Goal: Book appointment/travel/reservation

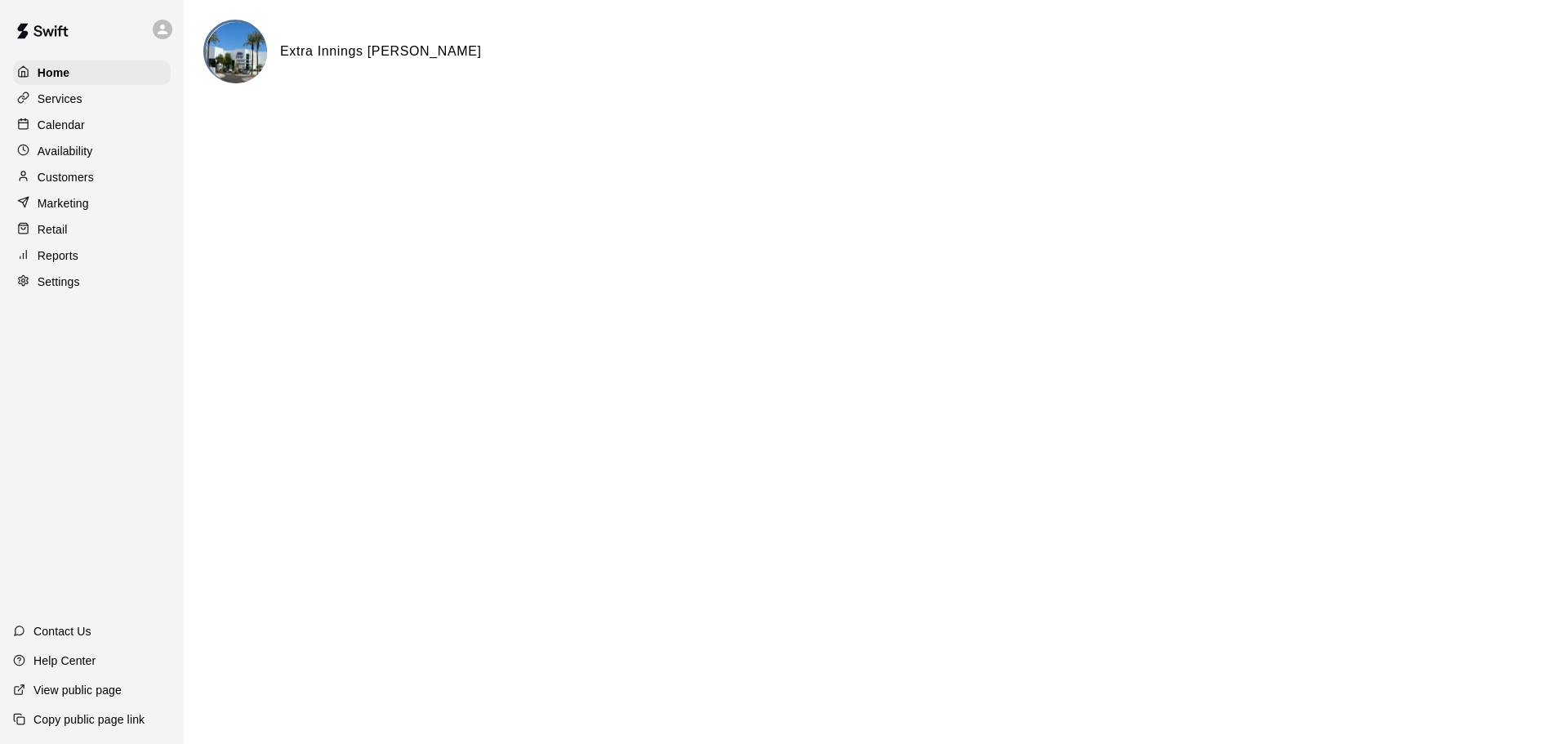
click at [154, 34] on div at bounding box center [162, 29] width 19 height 19
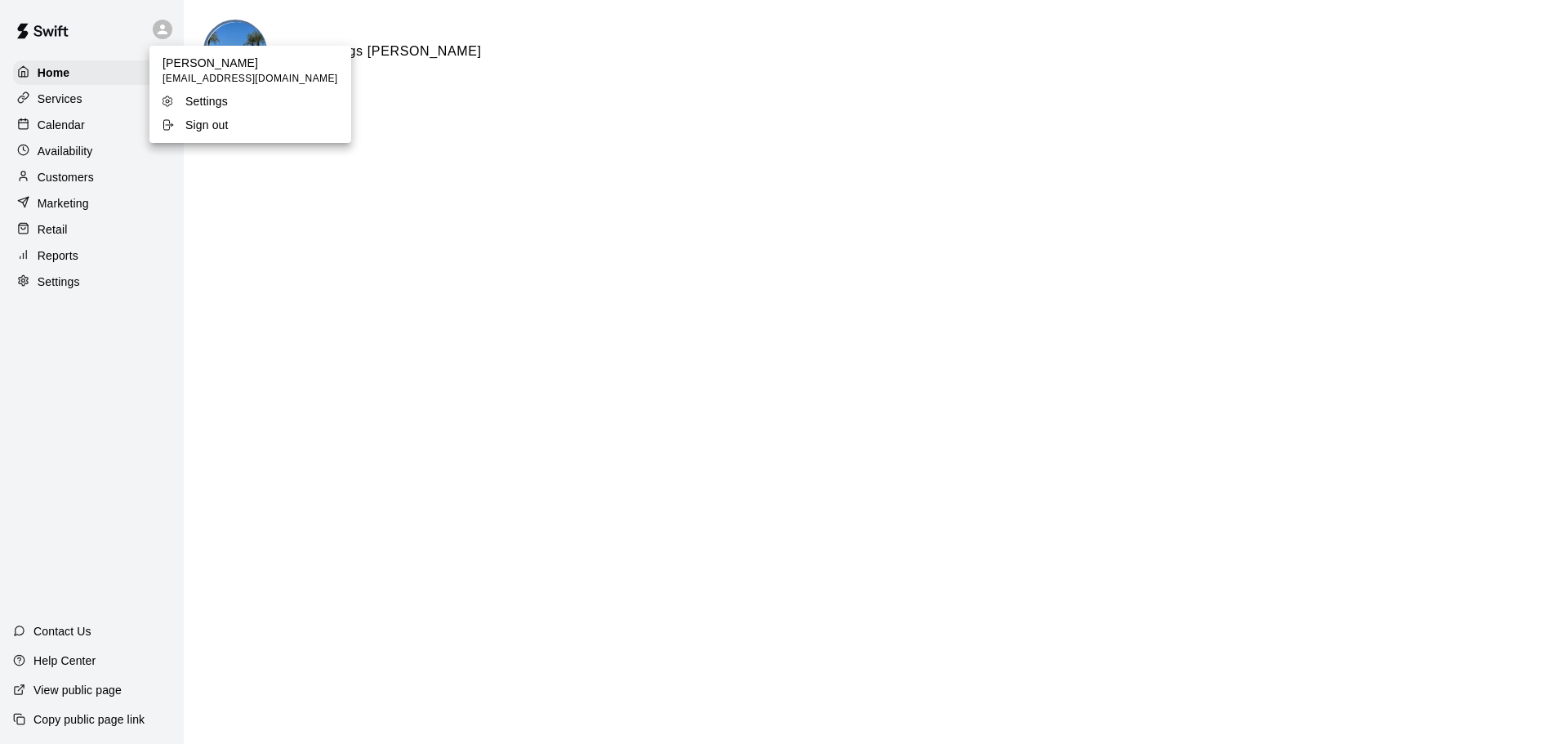
click at [198, 123] on p "Sign out" at bounding box center [207, 124] width 44 height 16
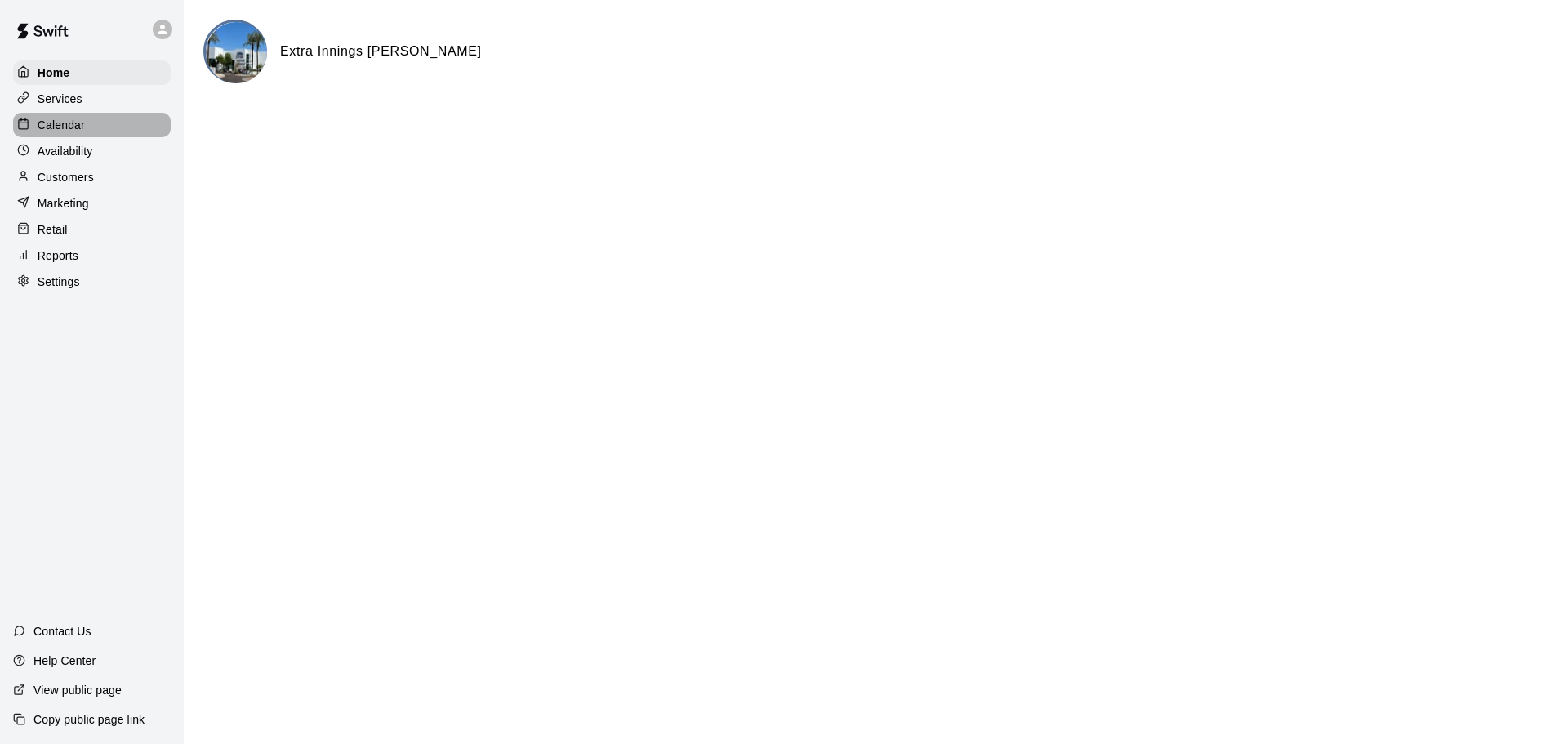
click at [75, 116] on div "Calendar" at bounding box center [91, 124] width 157 height 24
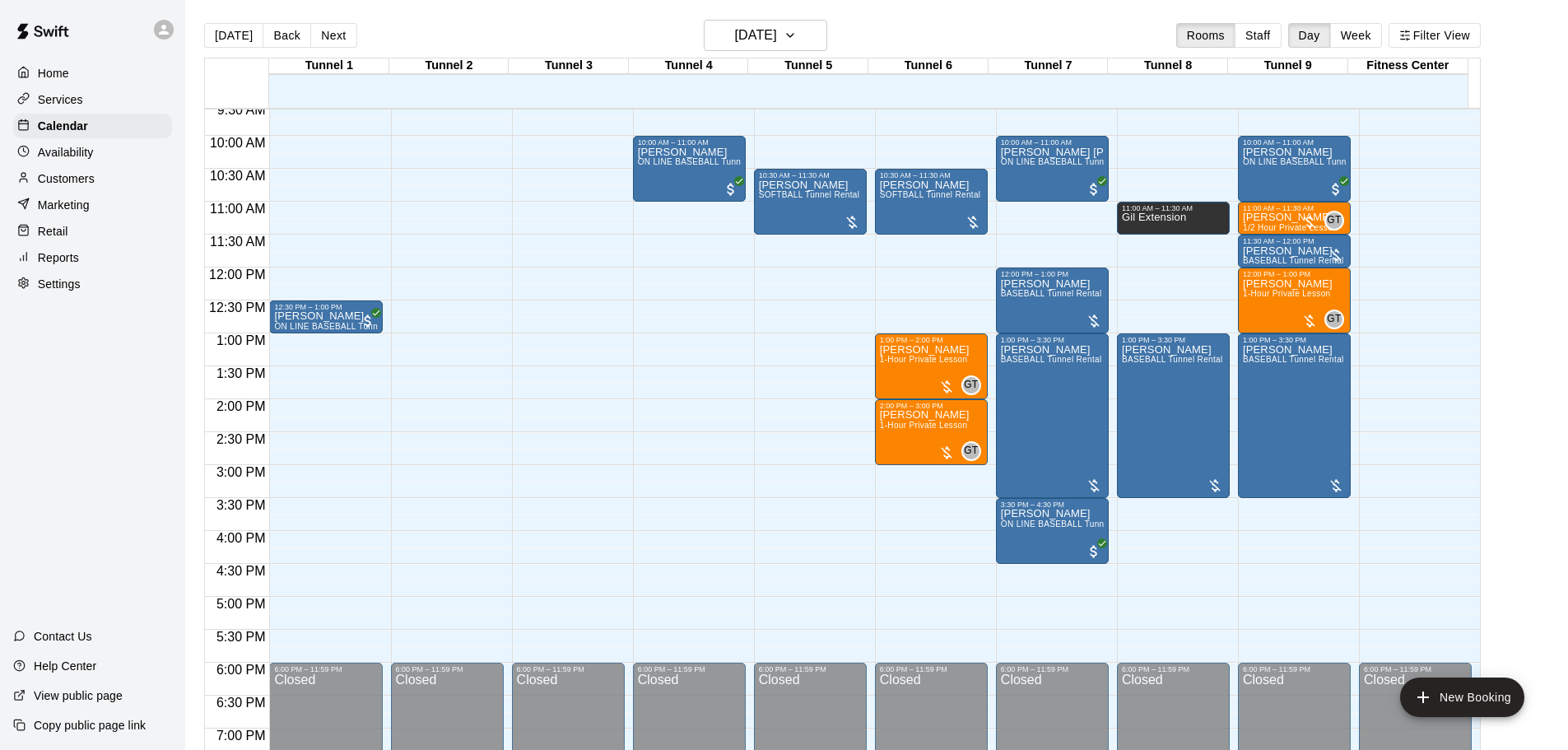
scroll to position [511, 0]
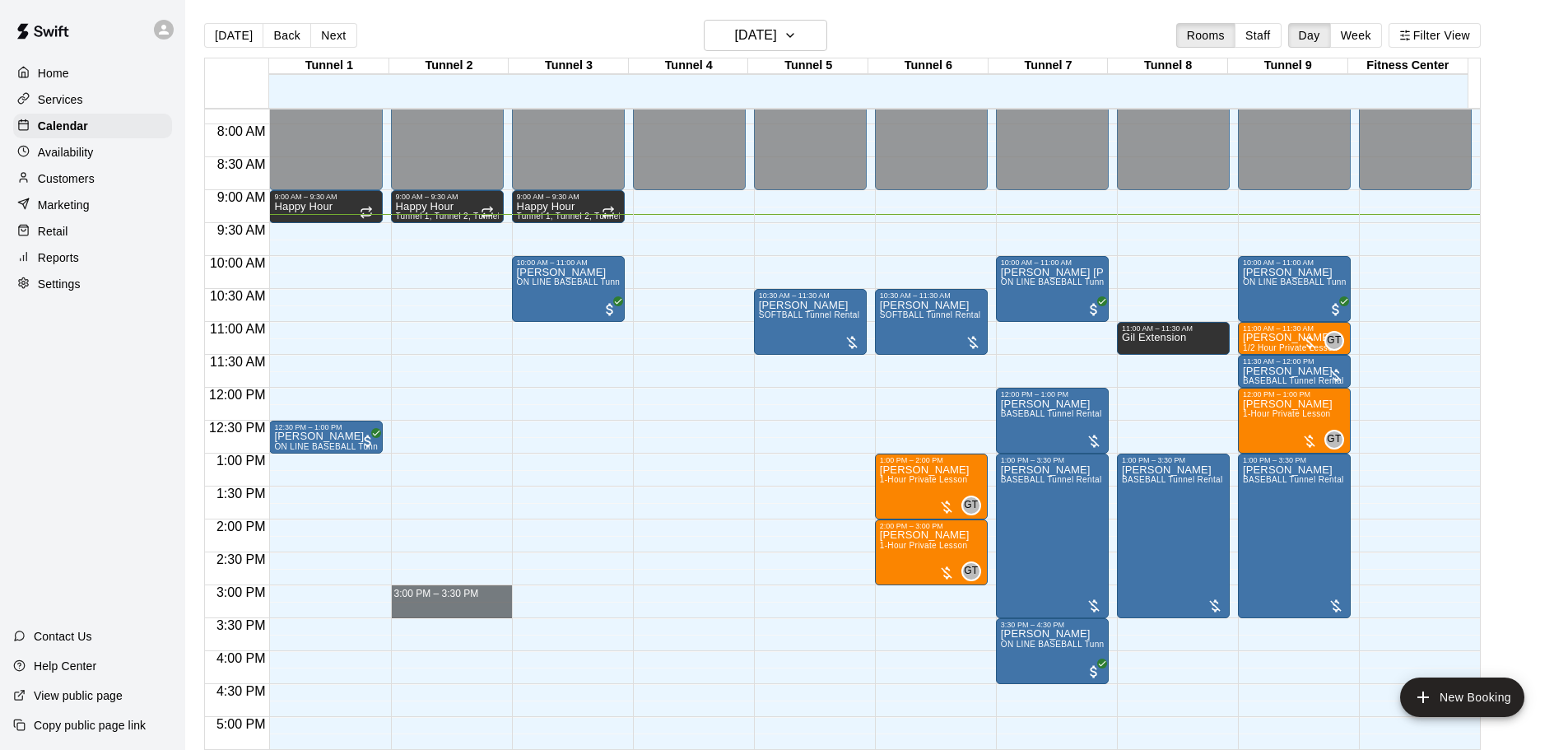
drag, startPoint x: 421, startPoint y: 590, endPoint x: 422, endPoint y: 616, distance: 26.0
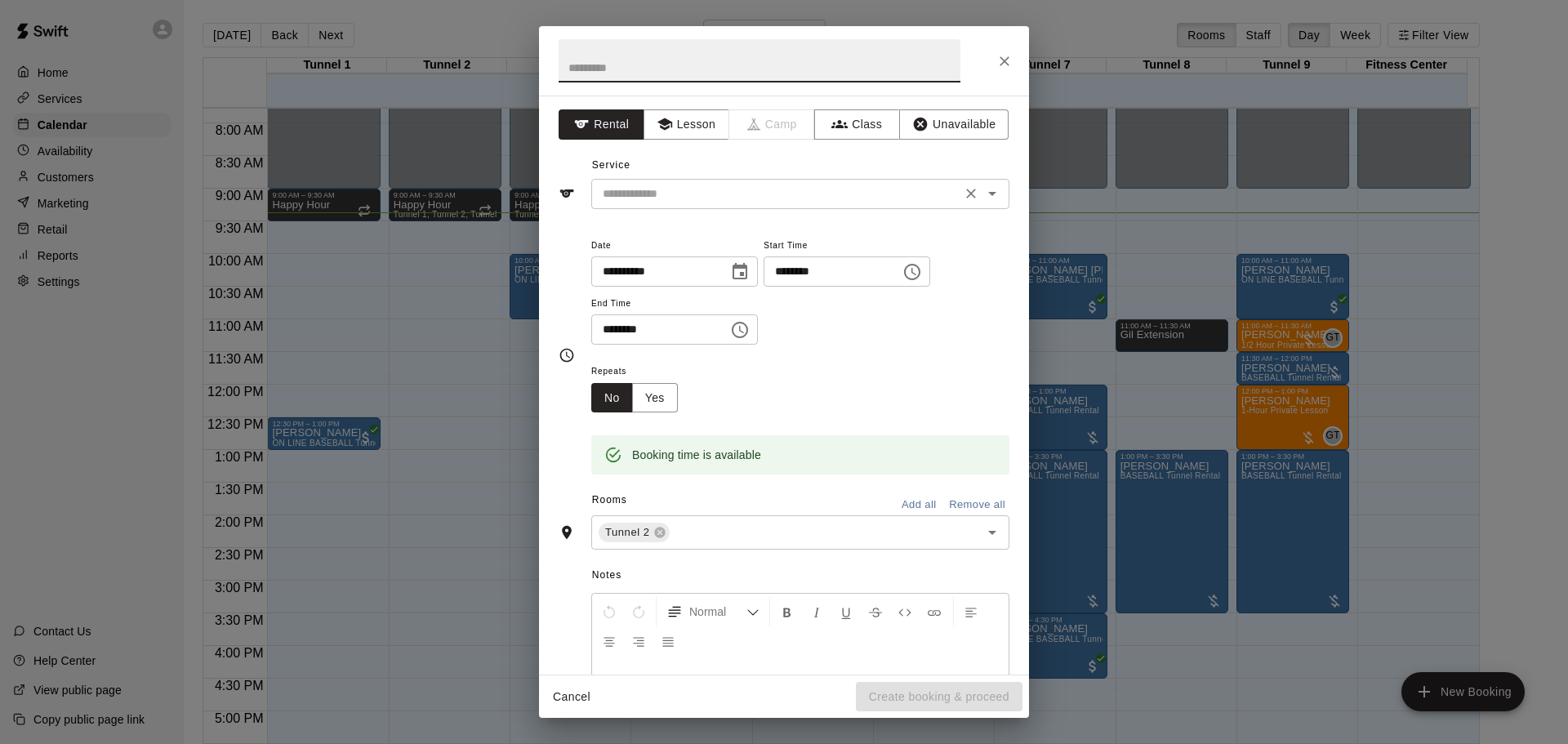
click at [767, 176] on div "Service ​" at bounding box center [784, 180] width 451 height 56
click at [761, 186] on input "text" at bounding box center [775, 193] width 360 height 20
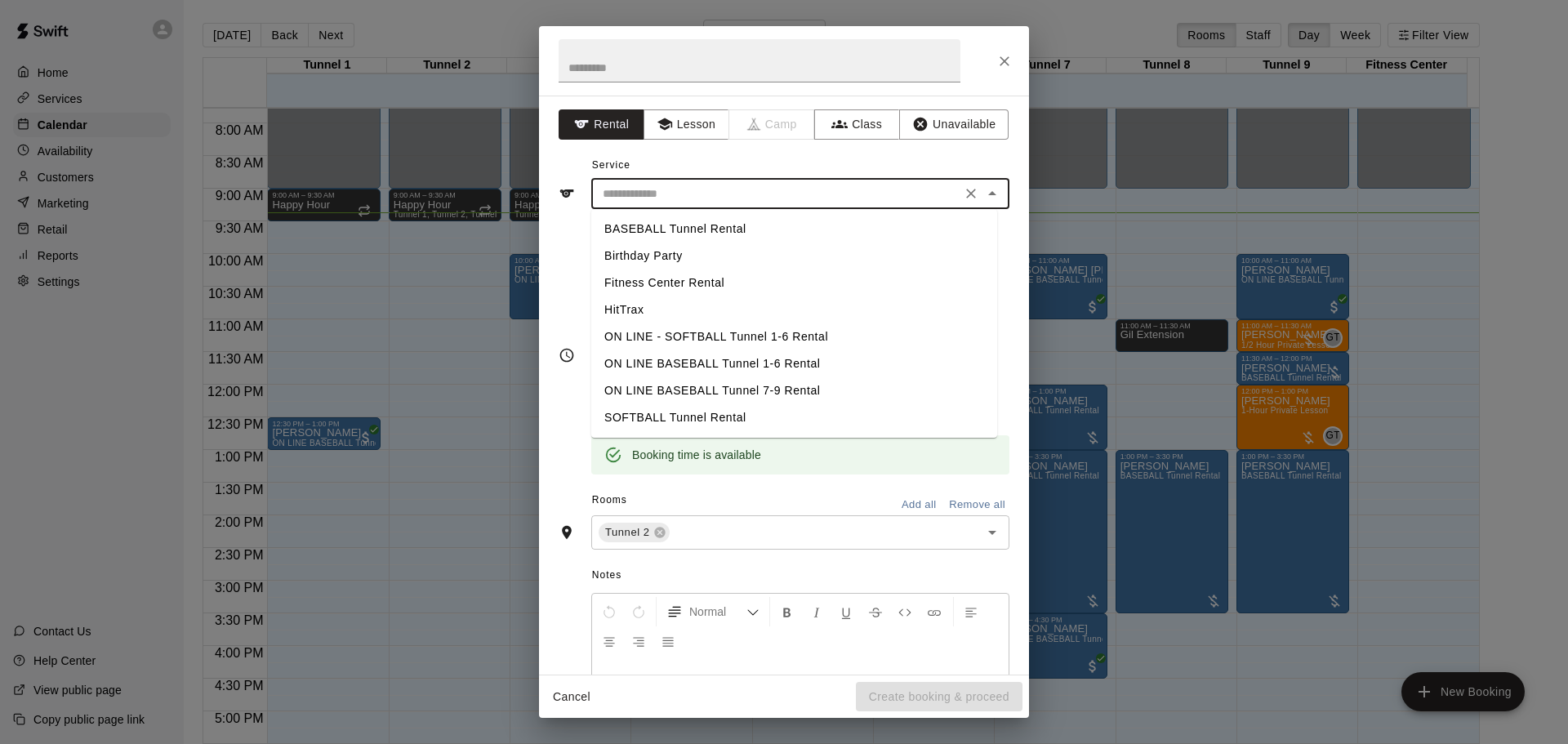
click at [683, 429] on li "SOFTBALL Tunnel Rental" at bounding box center [794, 418] width 406 height 27
type input "**********"
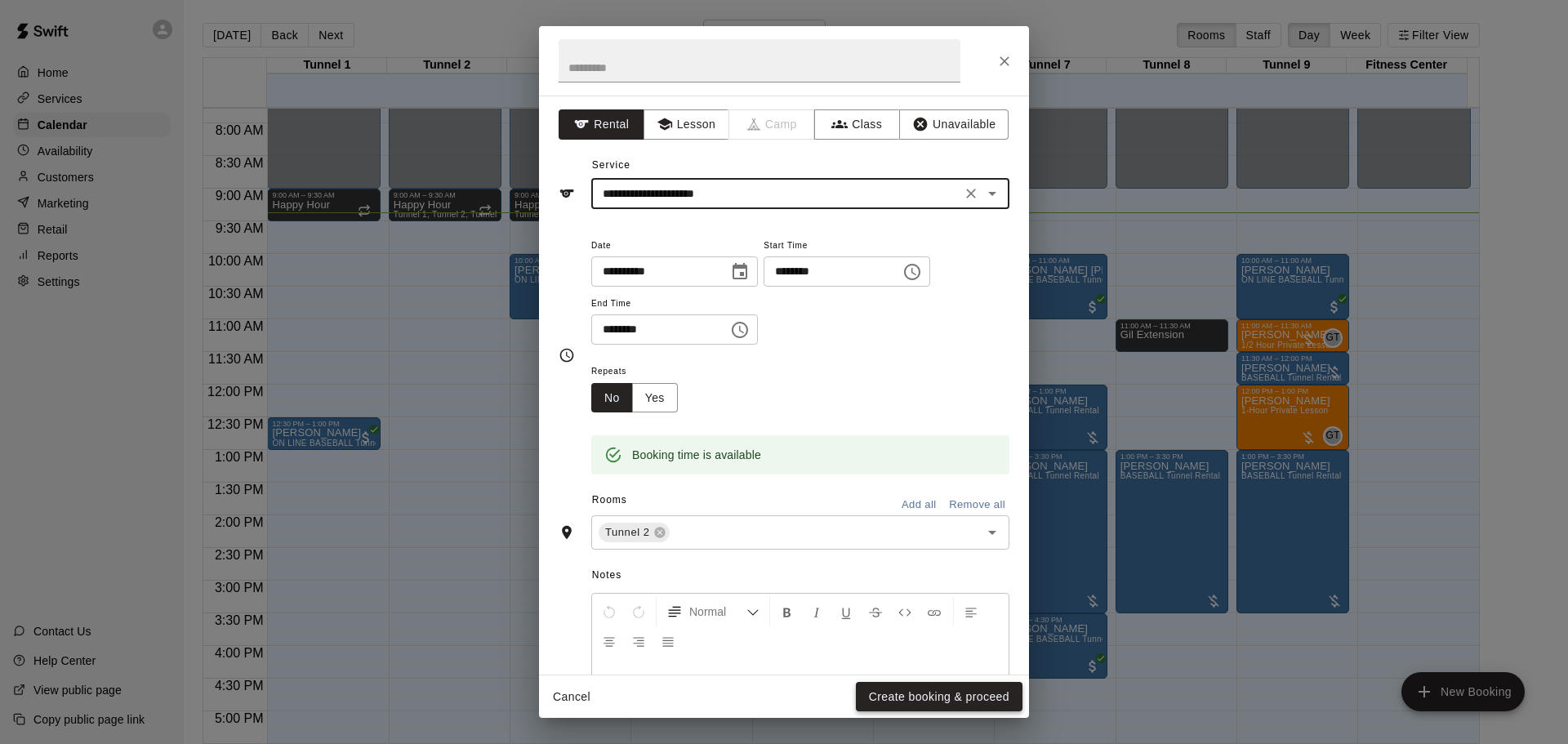
click at [954, 694] on button "Create booking & proceed" at bounding box center [939, 696] width 167 height 30
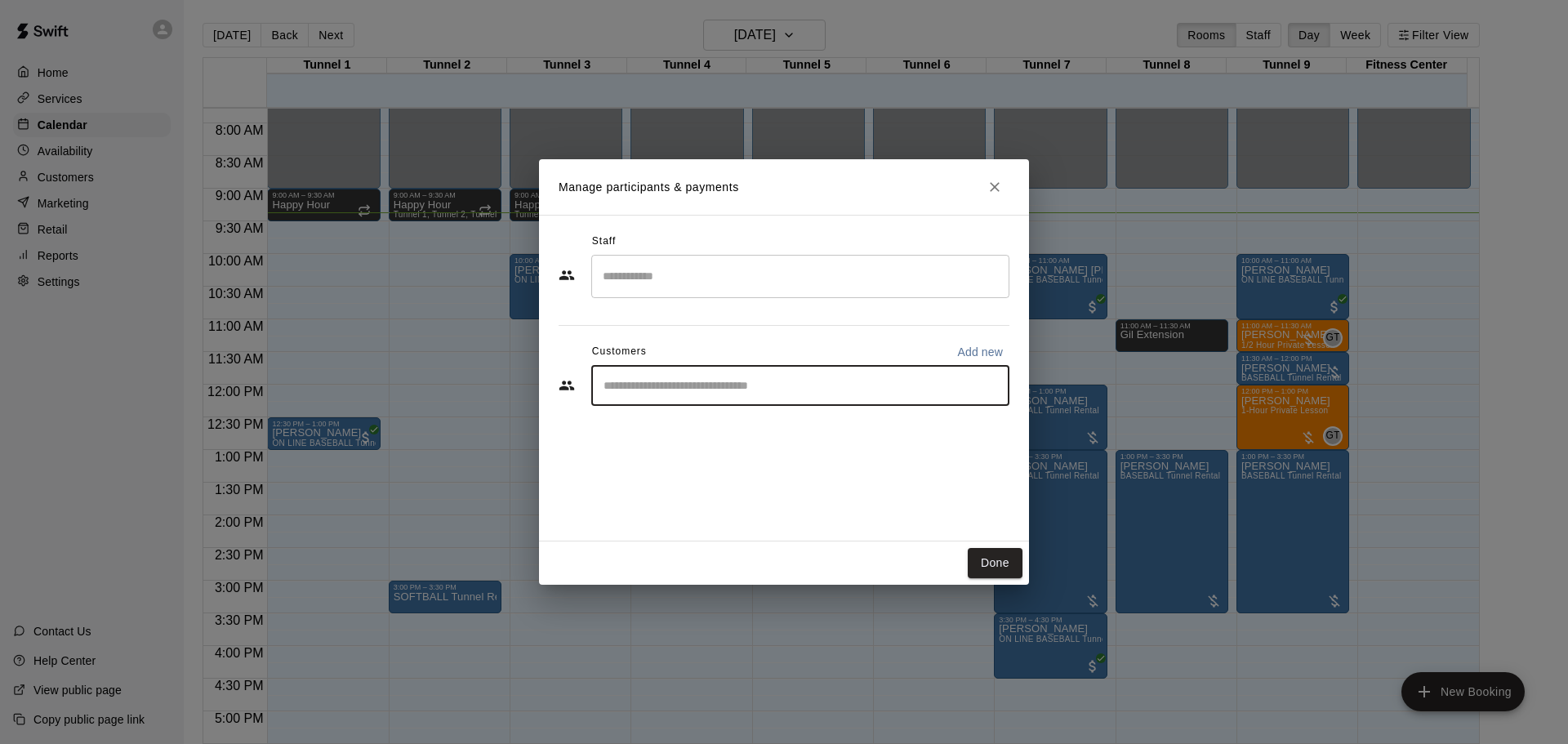
click at [745, 380] on input "Start typing to search customers..." at bounding box center [800, 385] width 404 height 16
type input "*****"
click at [748, 446] on div "[PERSON_NAME] [EMAIL_ADDRESS][DOMAIN_NAME]" at bounding box center [816, 433] width 359 height 35
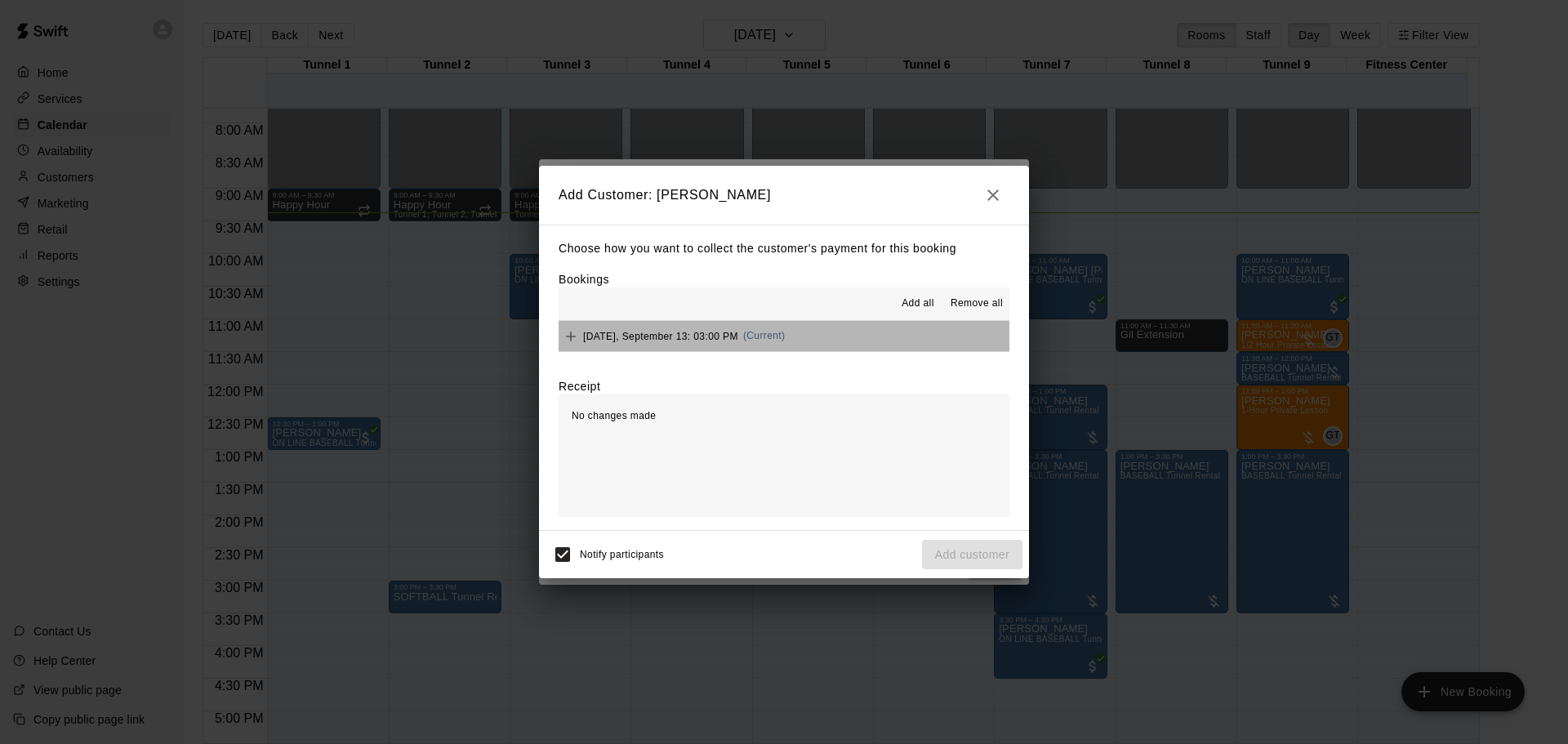
click at [936, 334] on button "[DATE], September 13: 03:00 PM (Current)" at bounding box center [784, 336] width 451 height 30
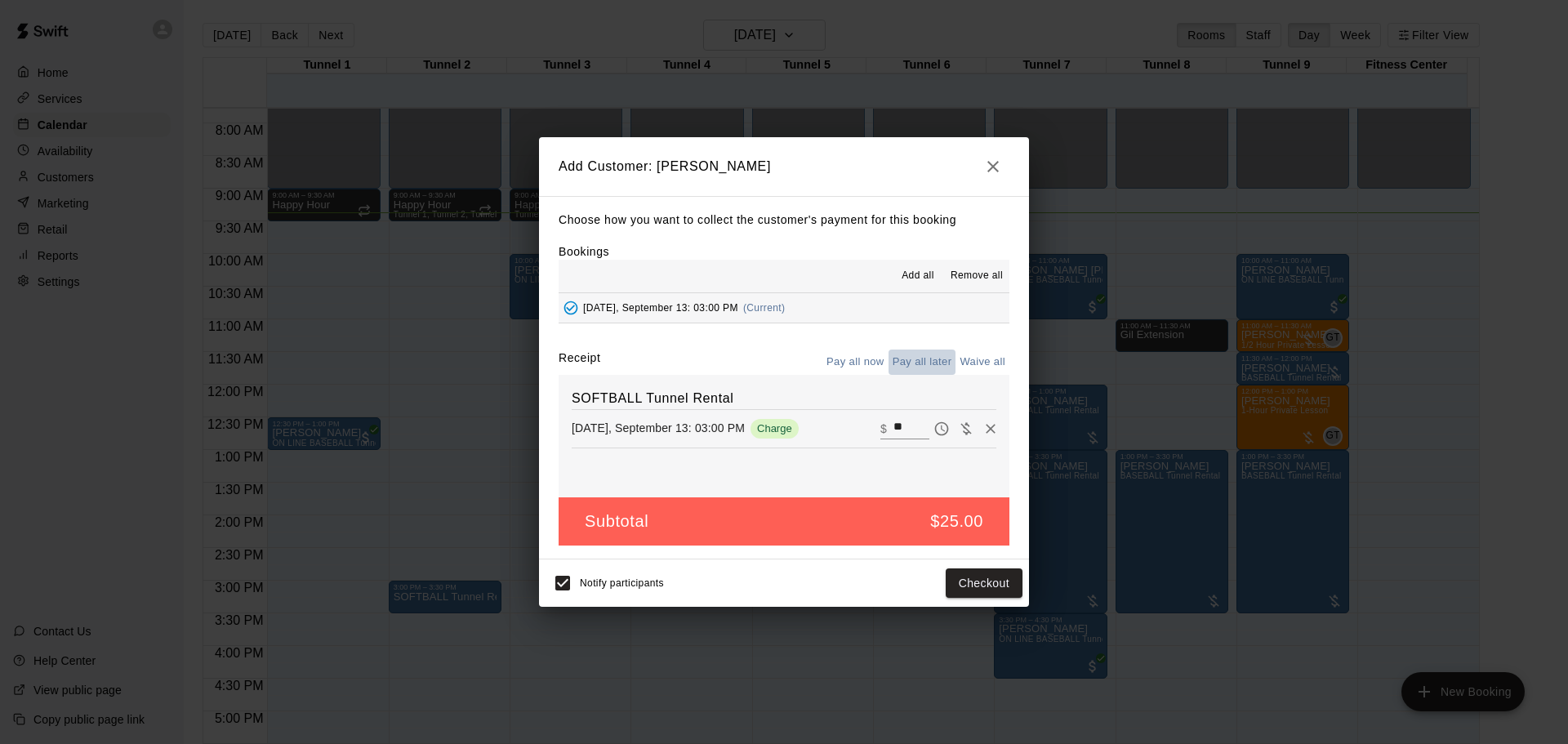
click at [915, 367] on button "Pay all later" at bounding box center [923, 362] width 68 height 25
click at [978, 586] on button "Add customer" at bounding box center [972, 583] width 101 height 30
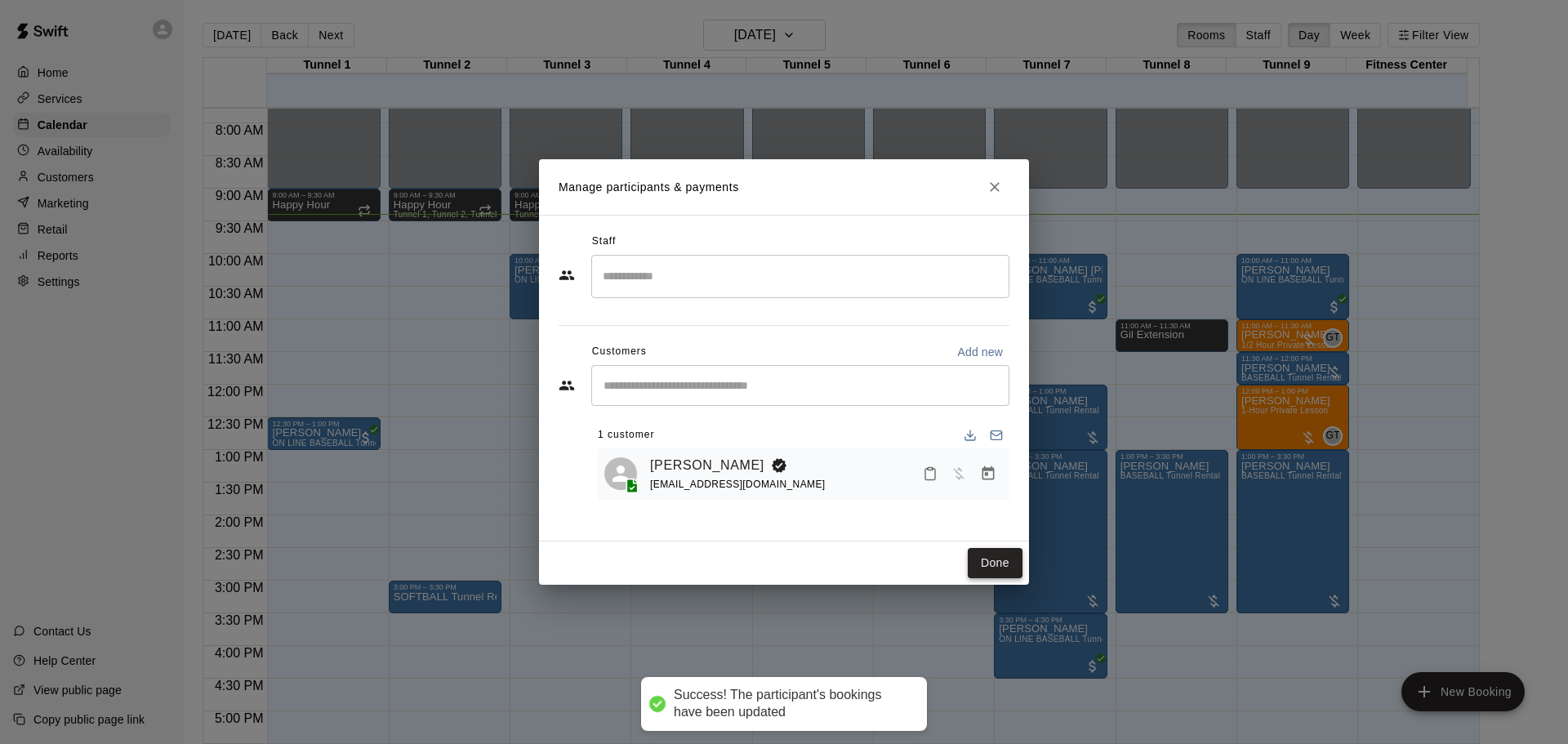
click at [1000, 561] on button "Done" at bounding box center [995, 563] width 54 height 30
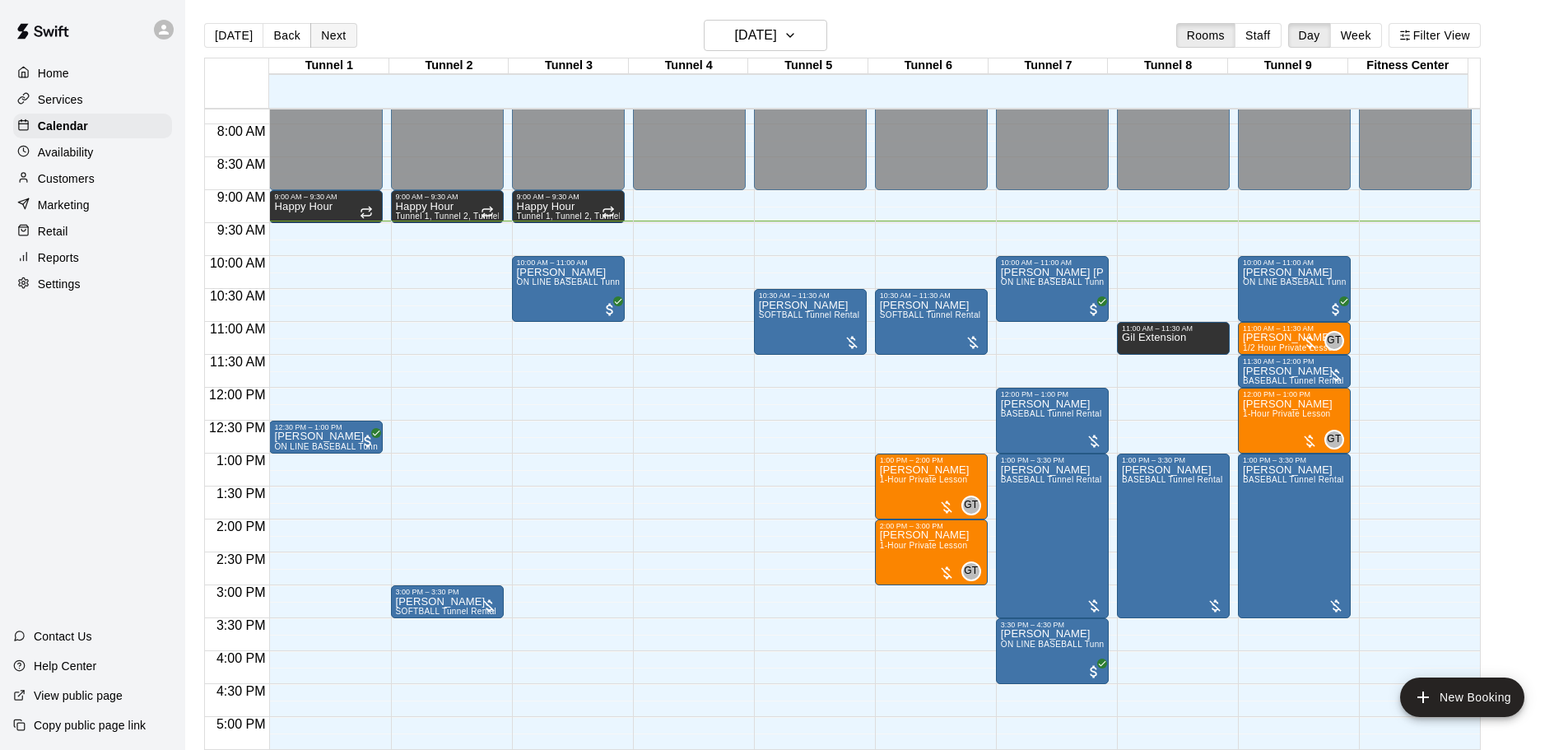
click at [348, 44] on button "Next" at bounding box center [333, 35] width 46 height 24
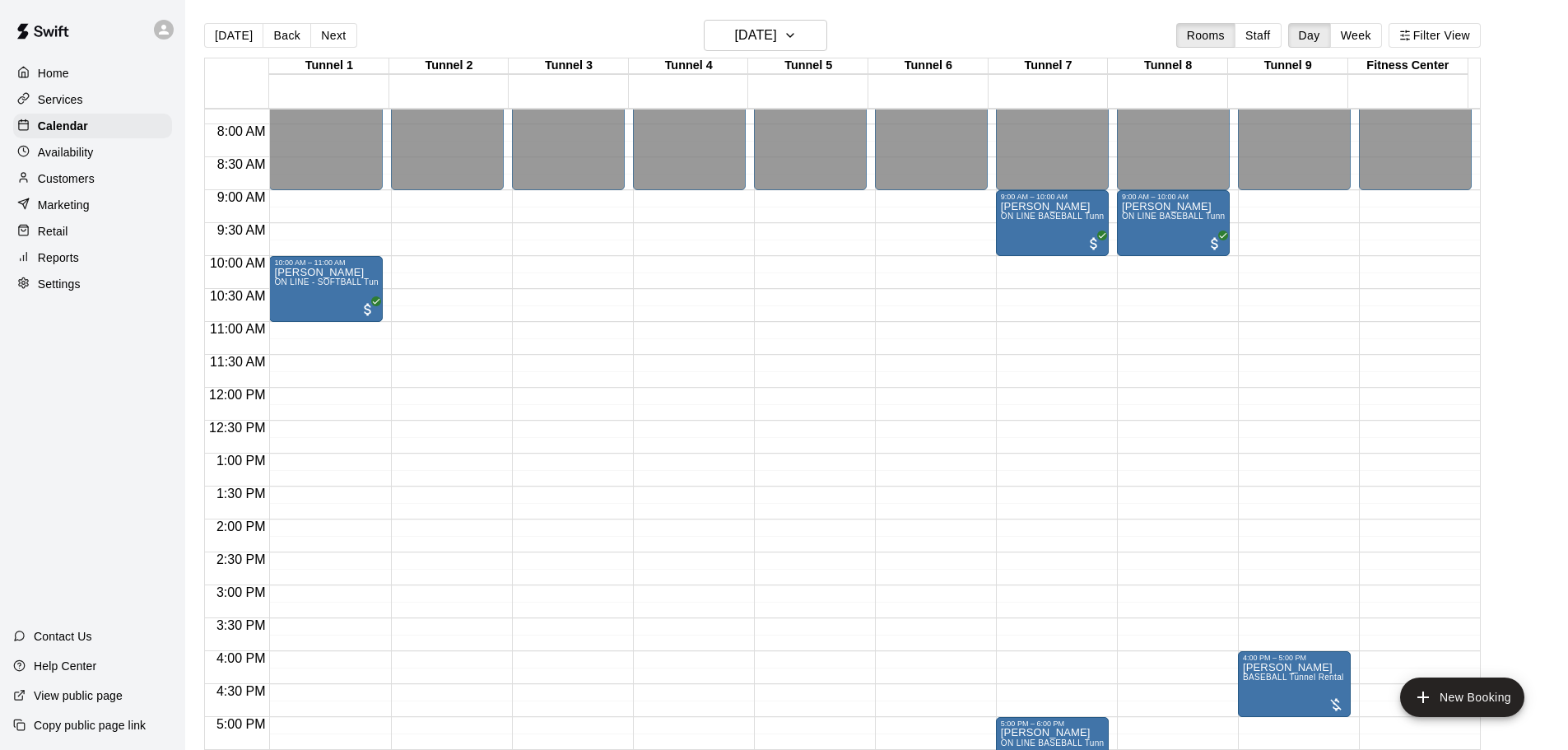
click at [346, 44] on button "Next" at bounding box center [333, 35] width 46 height 24
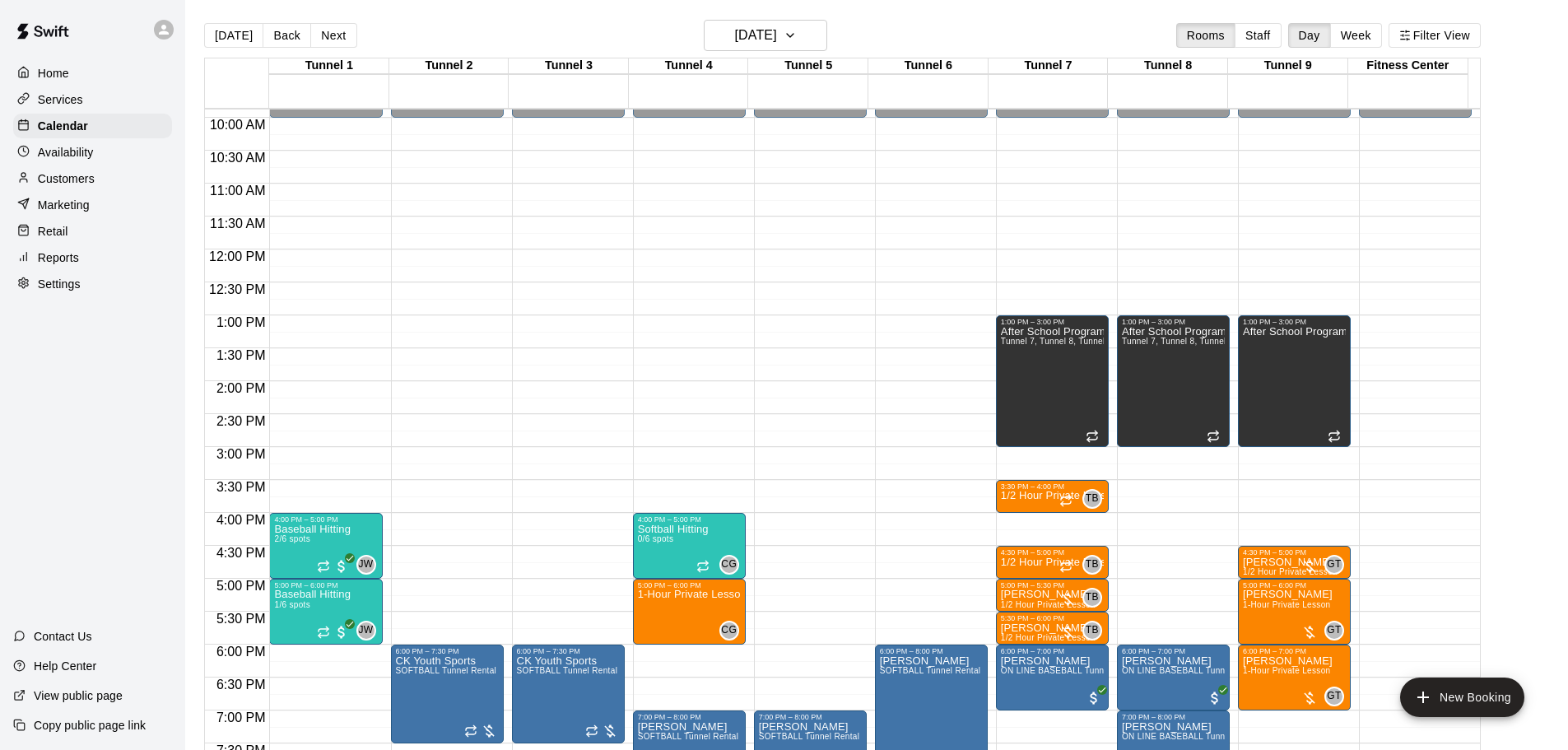
scroll to position [677, 0]
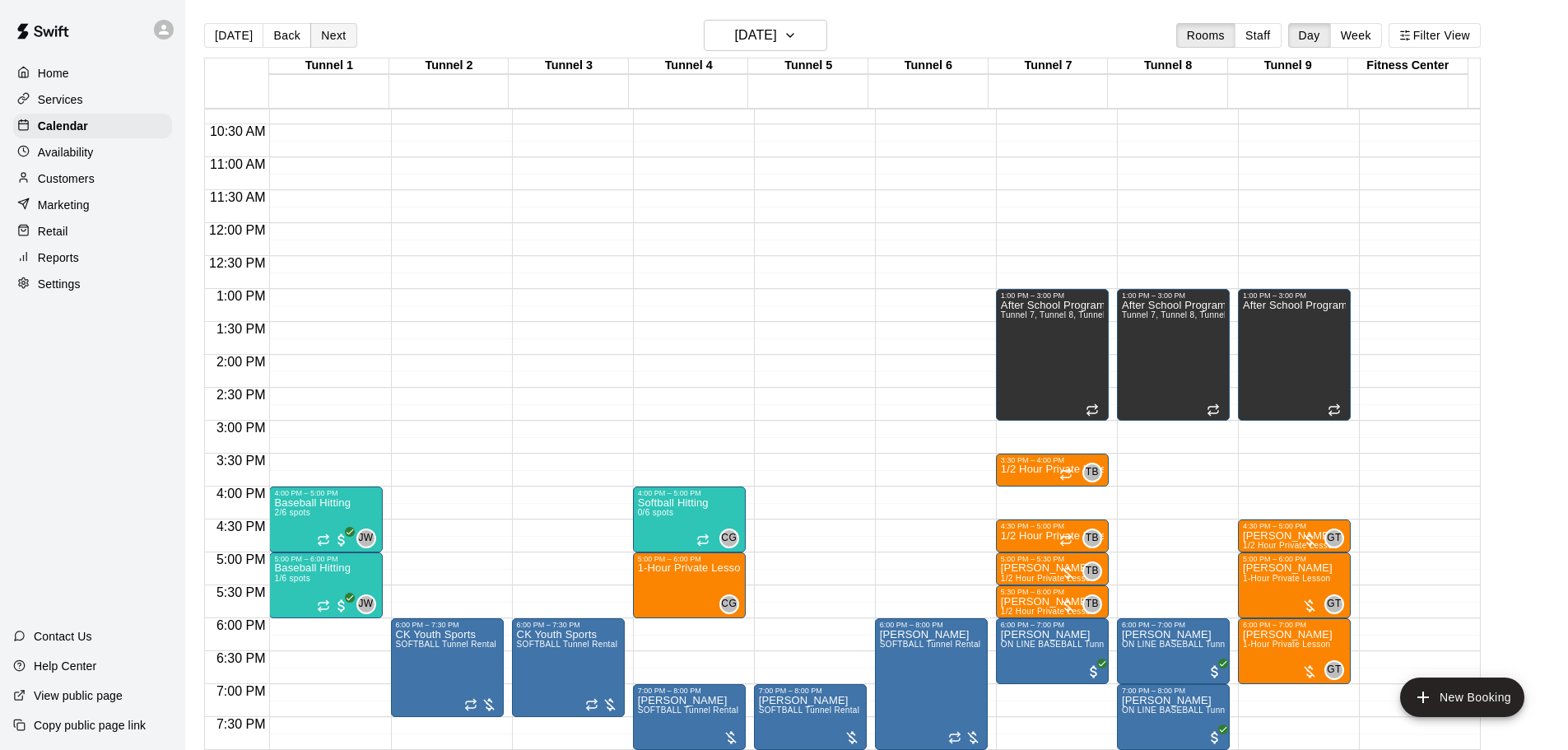
click at [322, 34] on button "Next" at bounding box center [333, 35] width 46 height 24
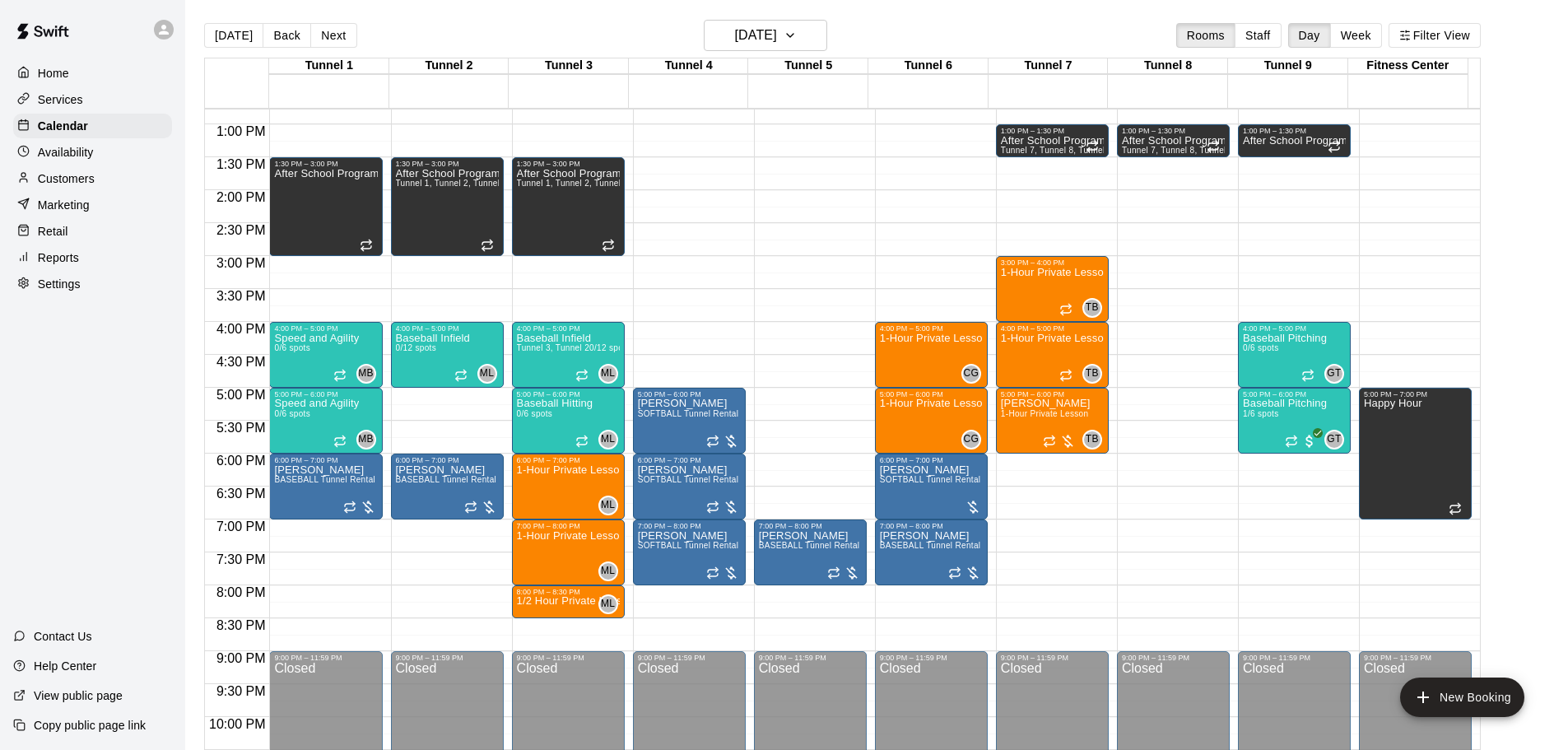
scroll to position [759, 0]
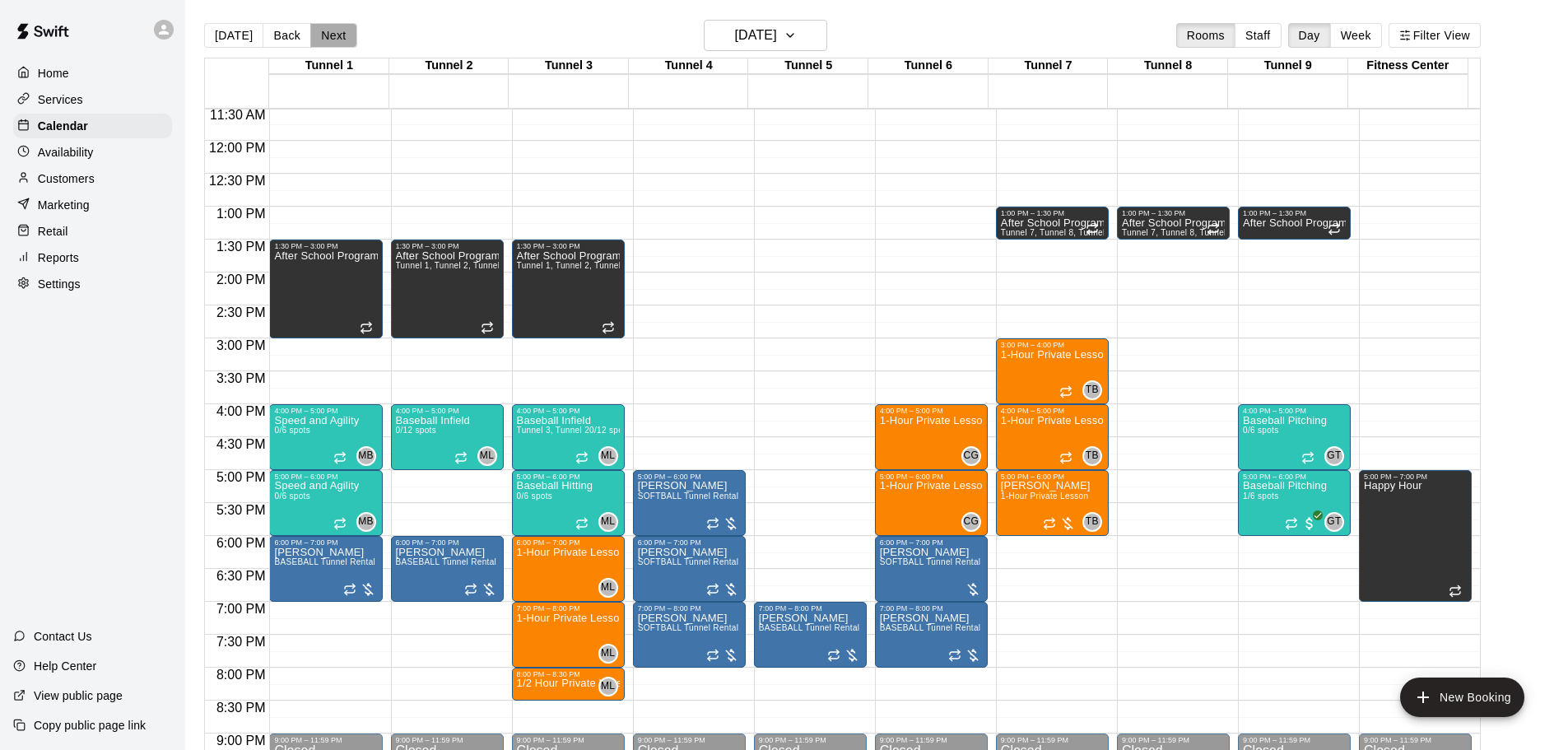
click at [336, 35] on button "Next" at bounding box center [333, 35] width 46 height 24
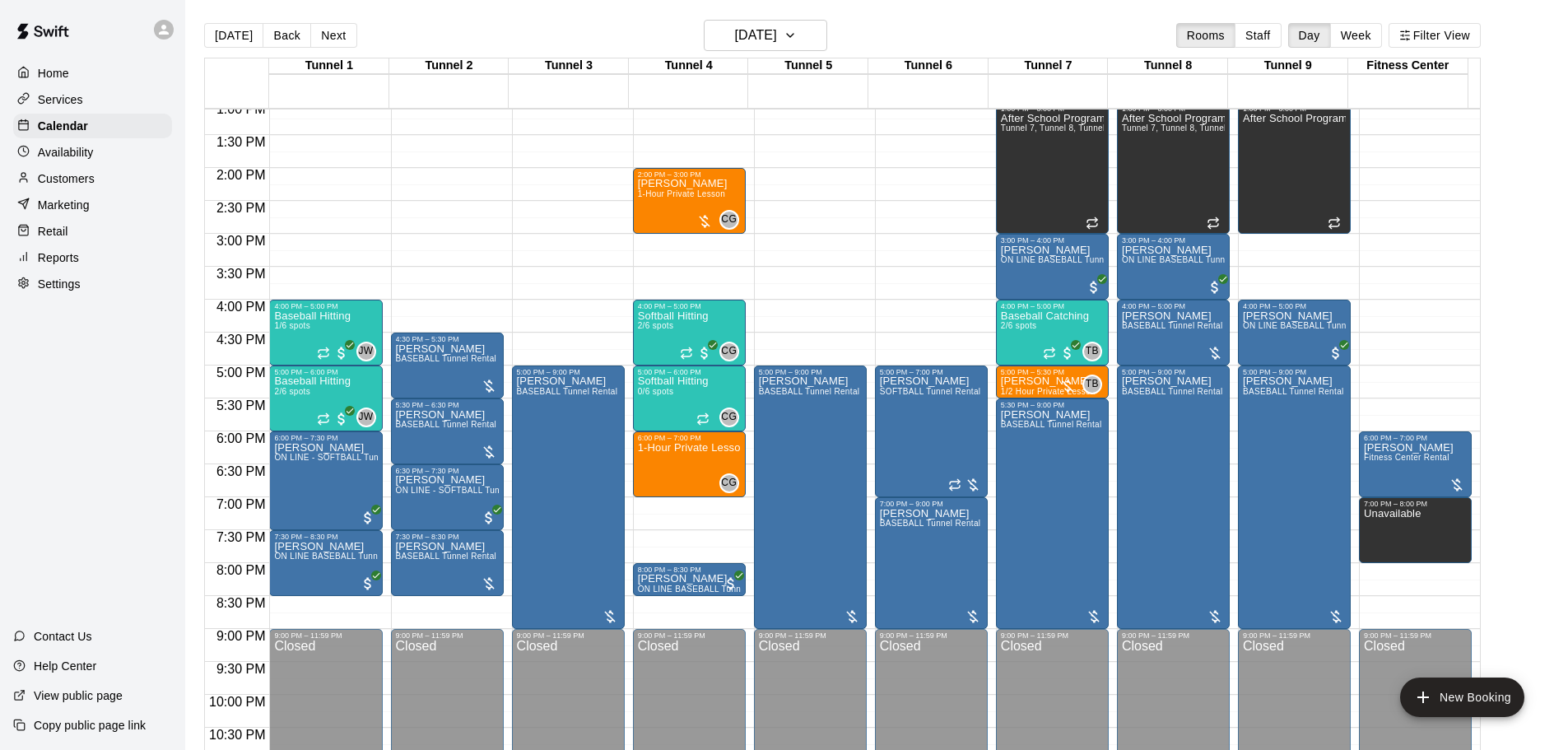
scroll to position [840, 0]
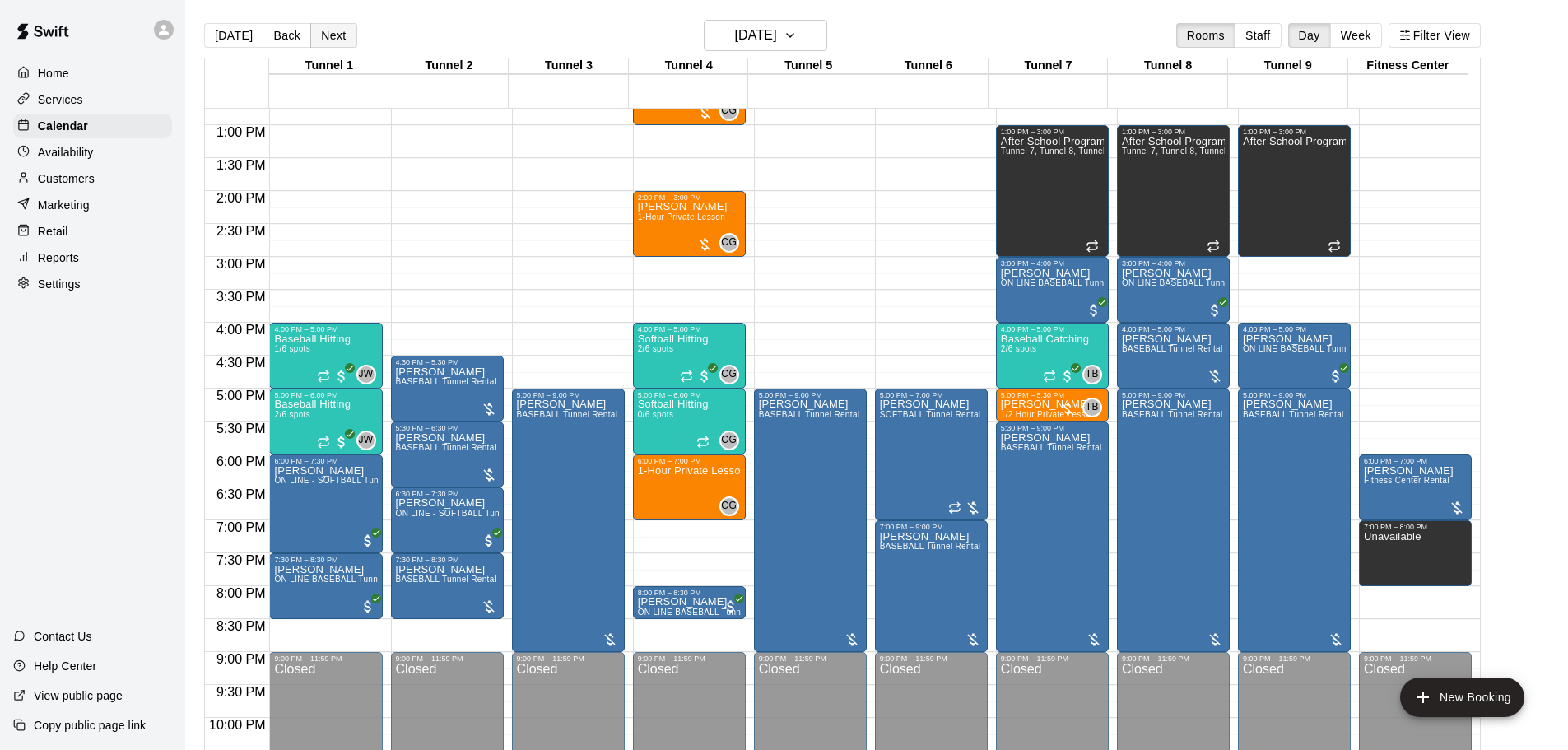
click at [329, 38] on button "Next" at bounding box center [333, 35] width 46 height 24
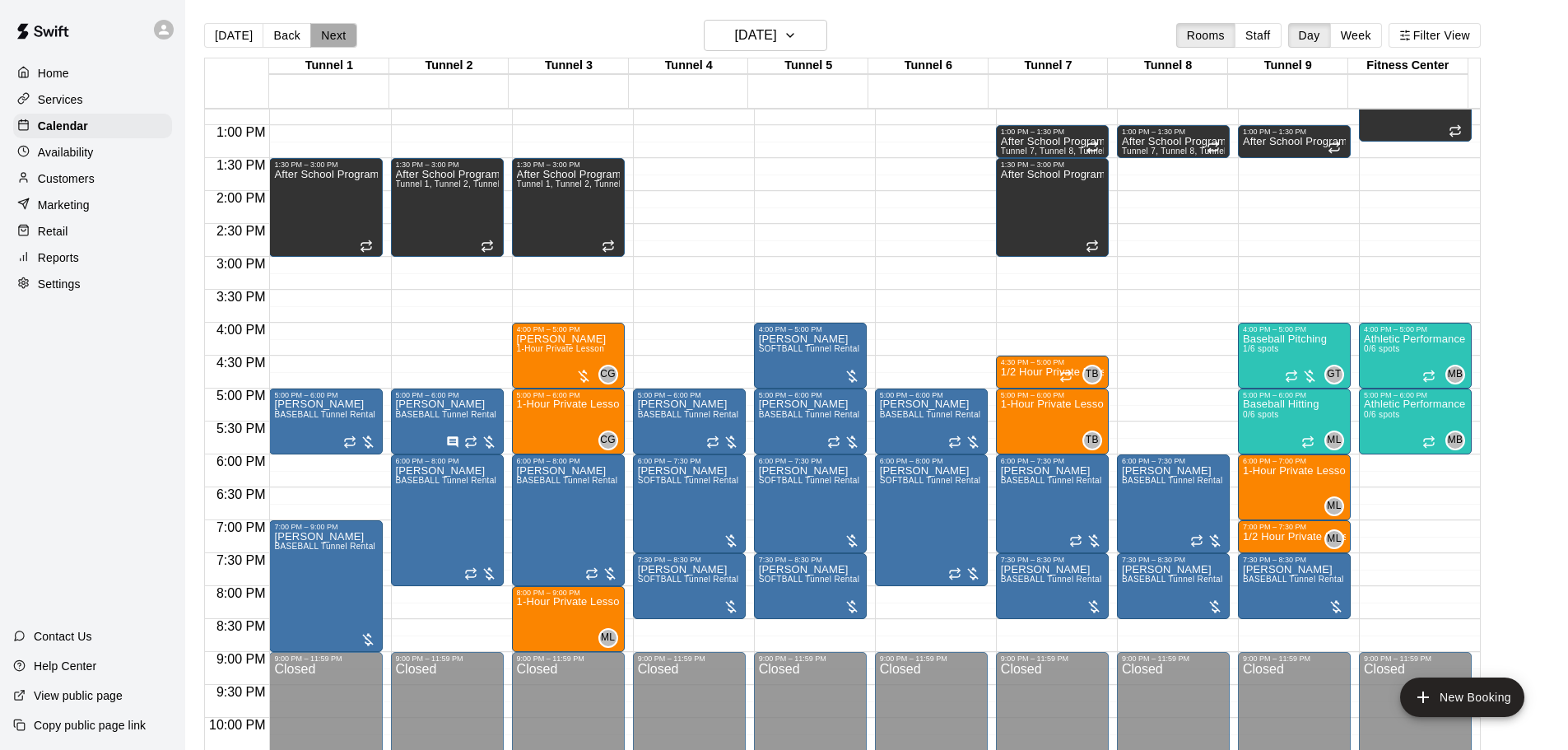
click at [342, 34] on button "Next" at bounding box center [333, 35] width 46 height 24
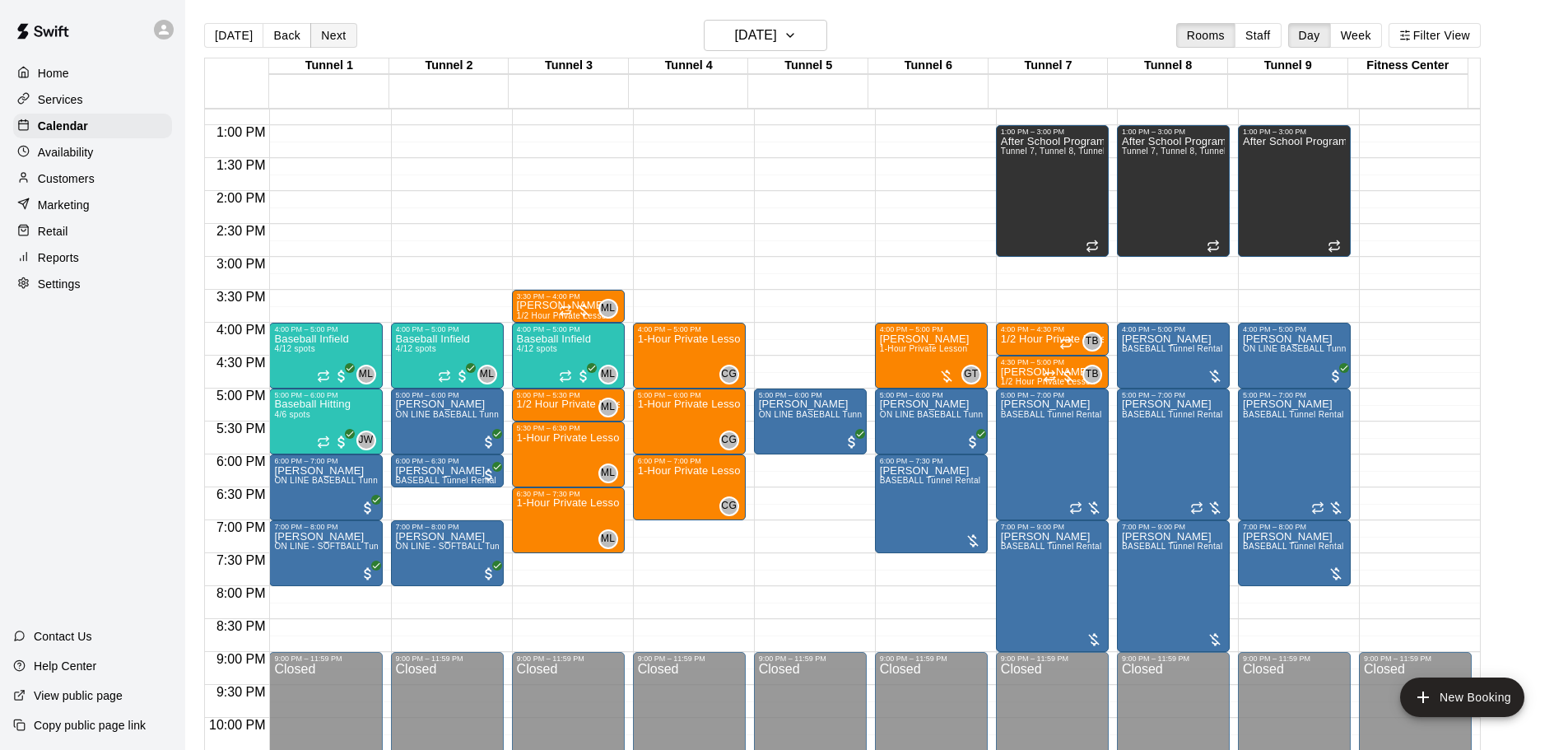
click at [327, 39] on button "Next" at bounding box center [333, 35] width 46 height 24
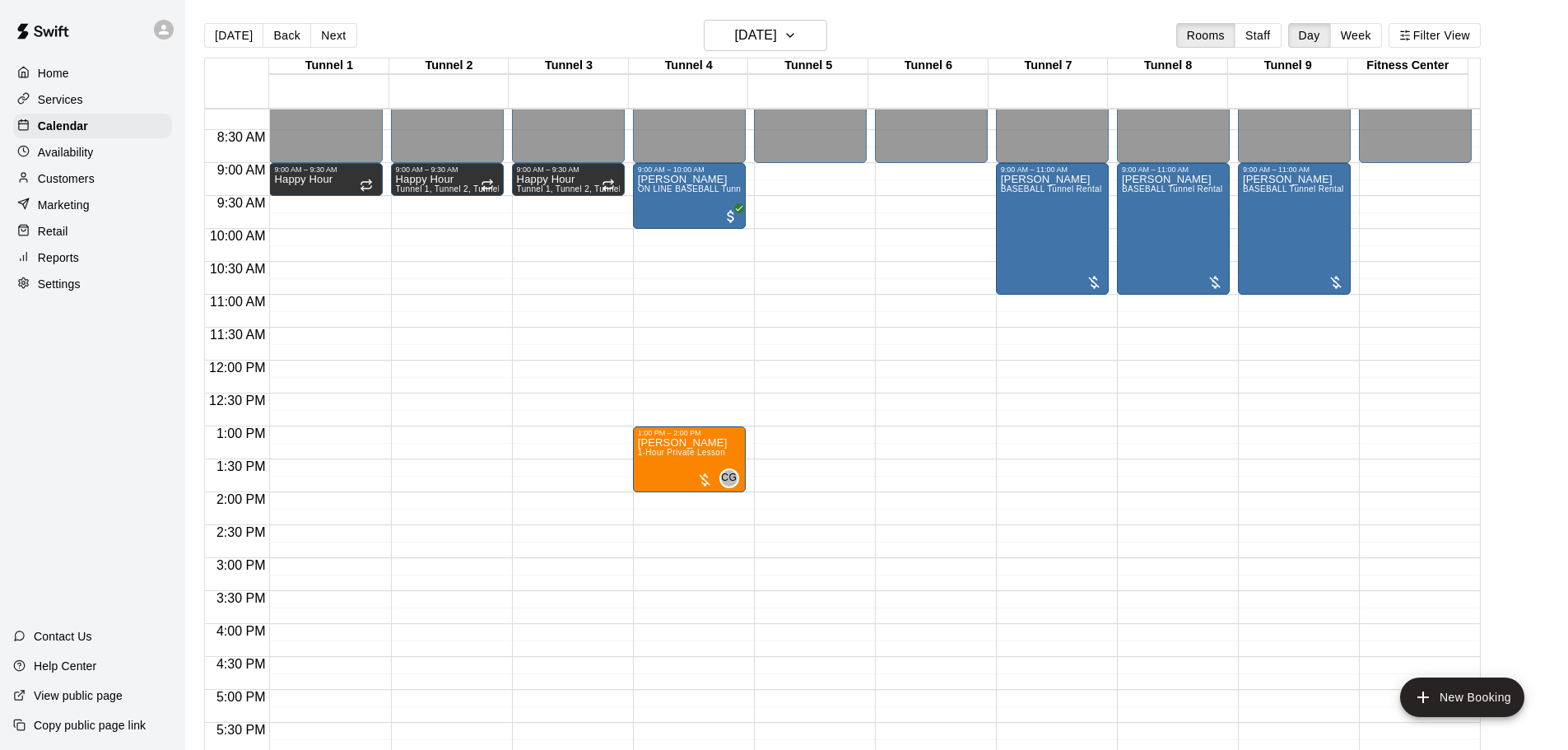
scroll to position [511, 0]
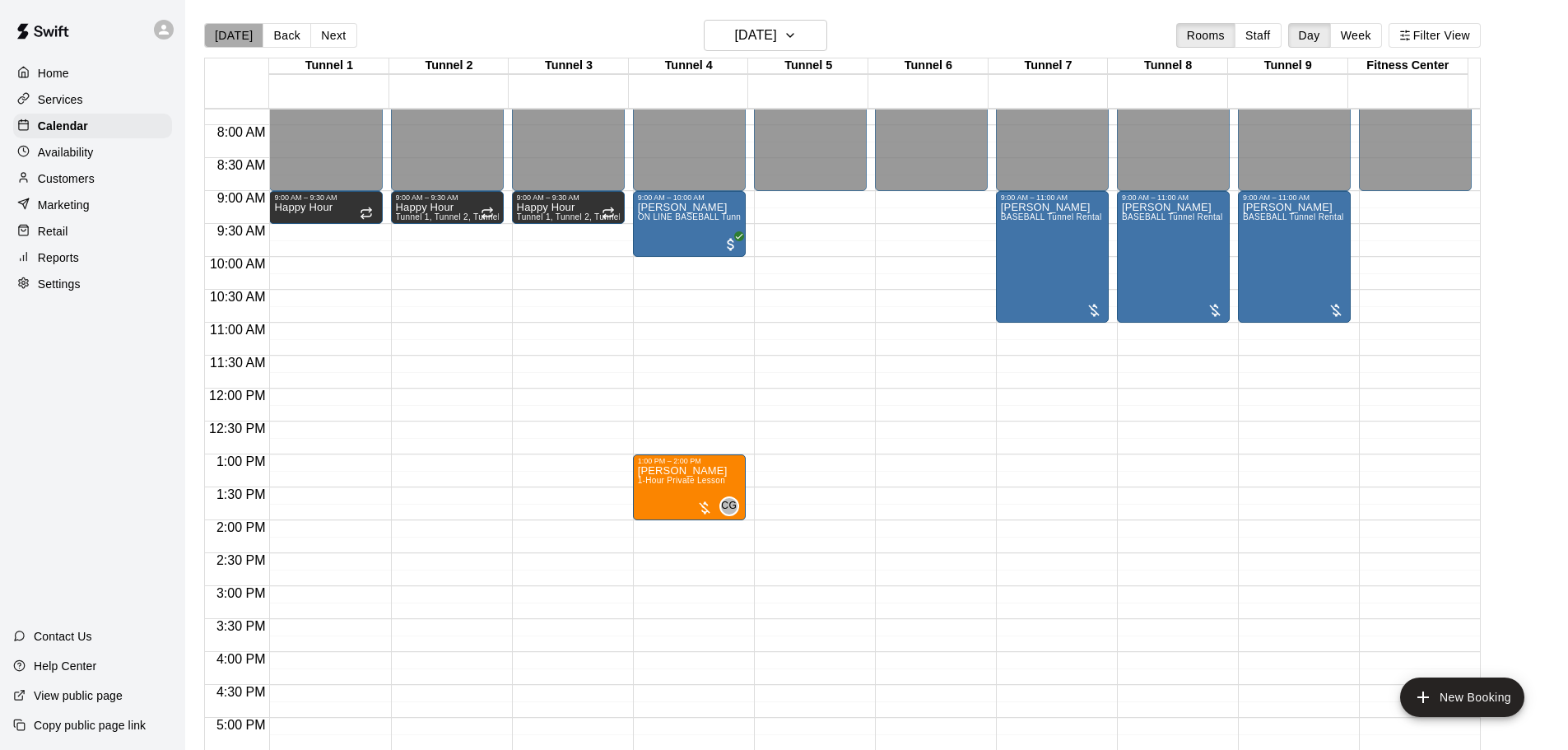
click at [239, 27] on button "[DATE]" at bounding box center [234, 35] width 60 height 24
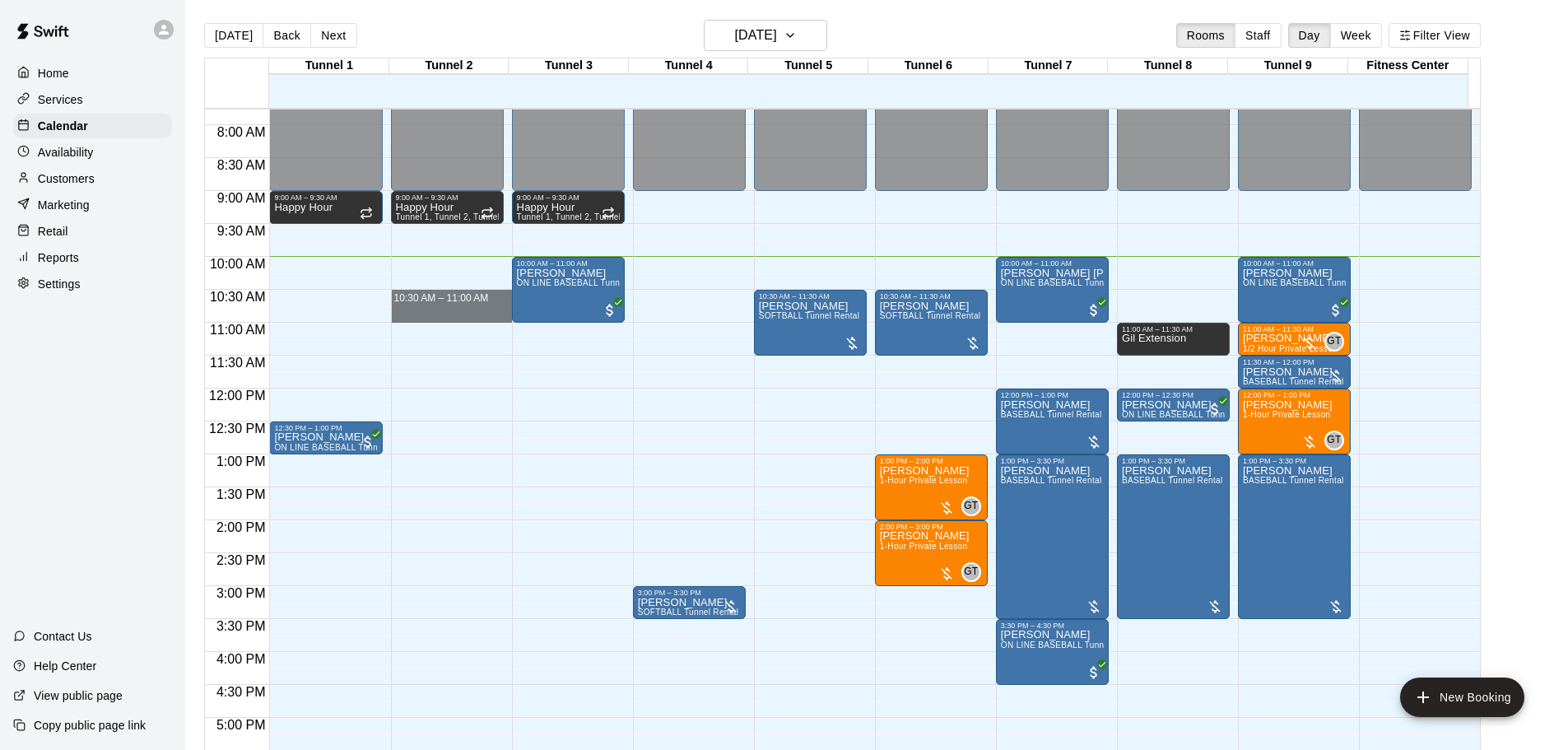
drag, startPoint x: 434, startPoint y: 295, endPoint x: 434, endPoint y: 321, distance: 26.0
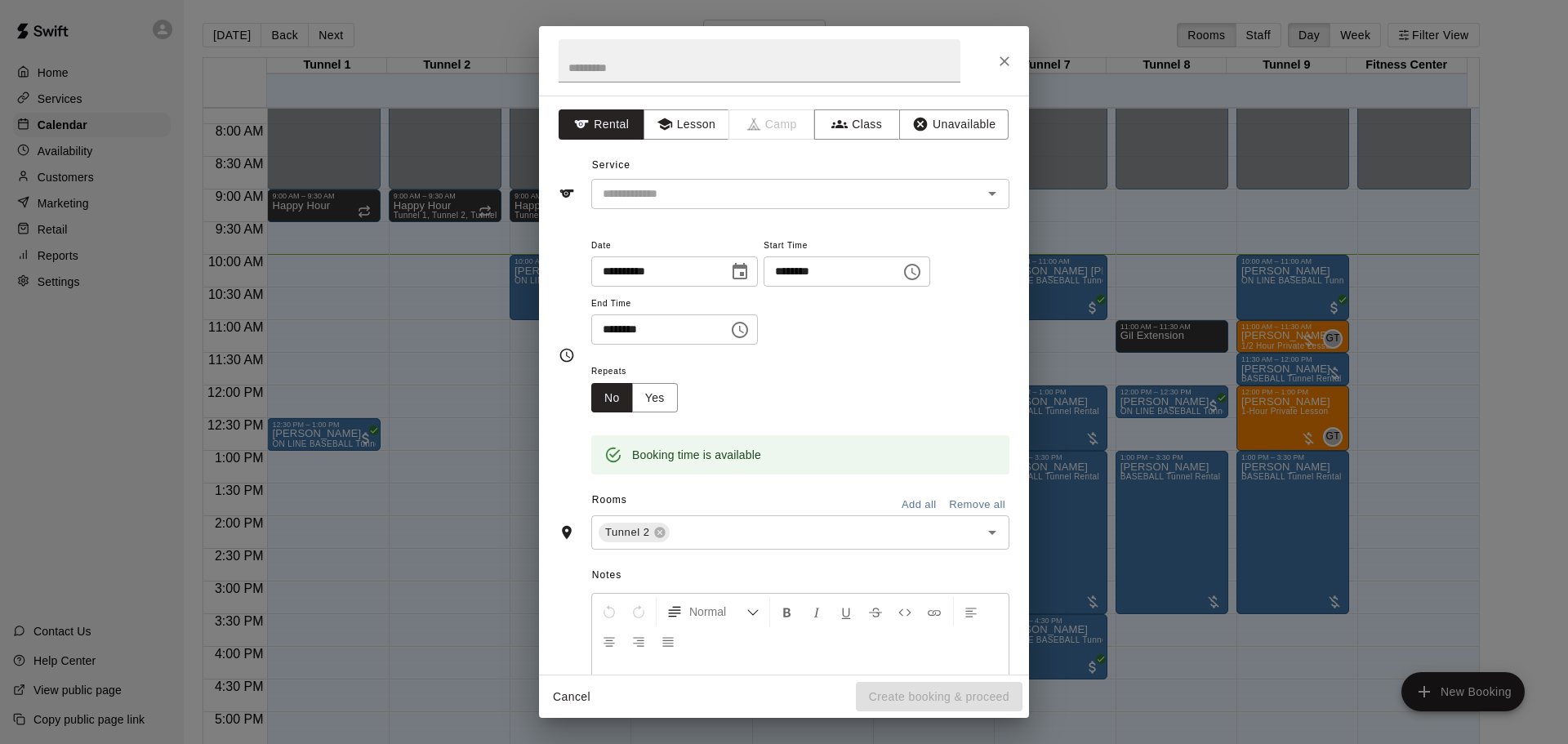
click at [787, 210] on div "**********" at bounding box center [783, 384] width 490 height 579
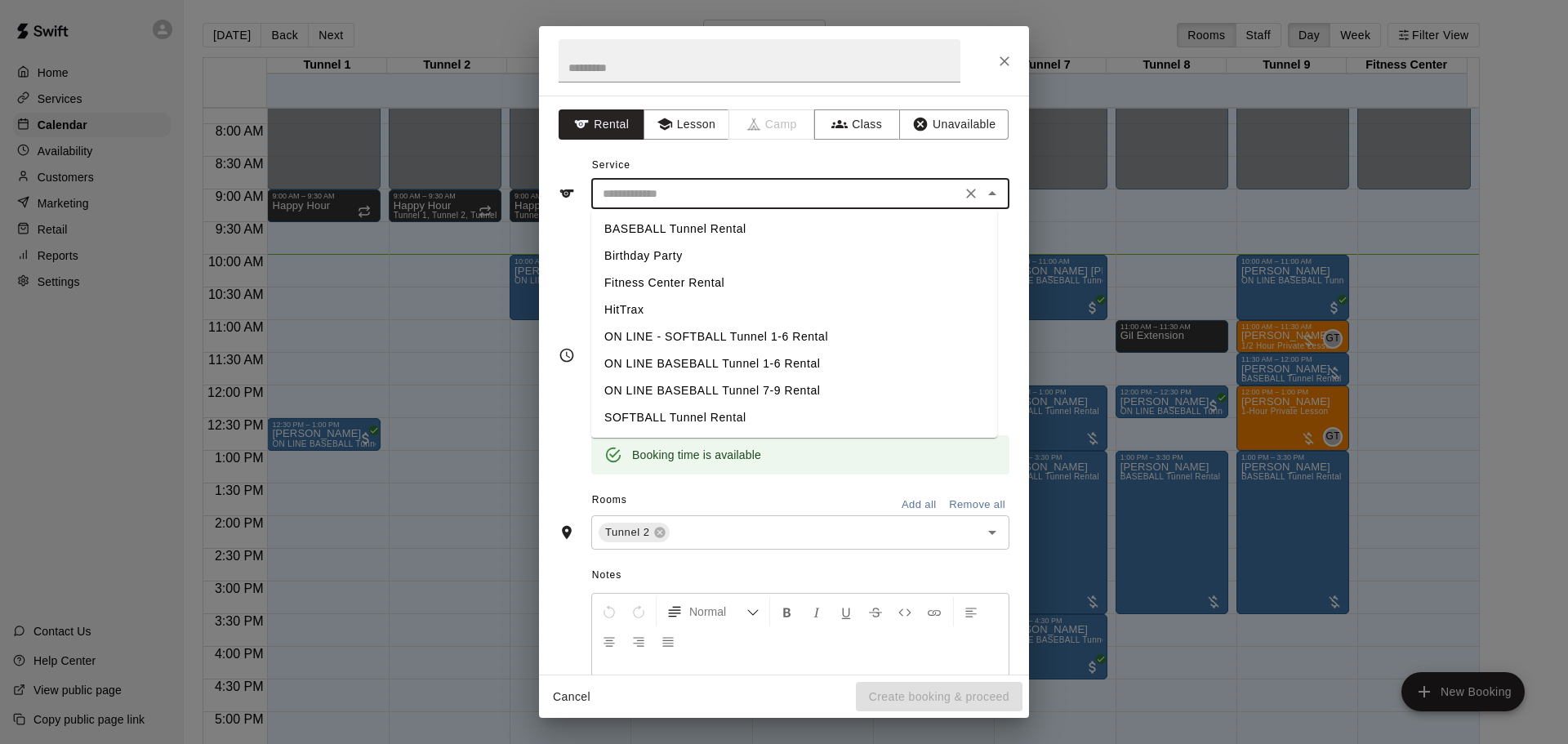
click at [791, 196] on input "text" at bounding box center [775, 193] width 360 height 20
click at [755, 232] on li "BASEBALL Tunnel Rental" at bounding box center [794, 229] width 406 height 27
type input "**********"
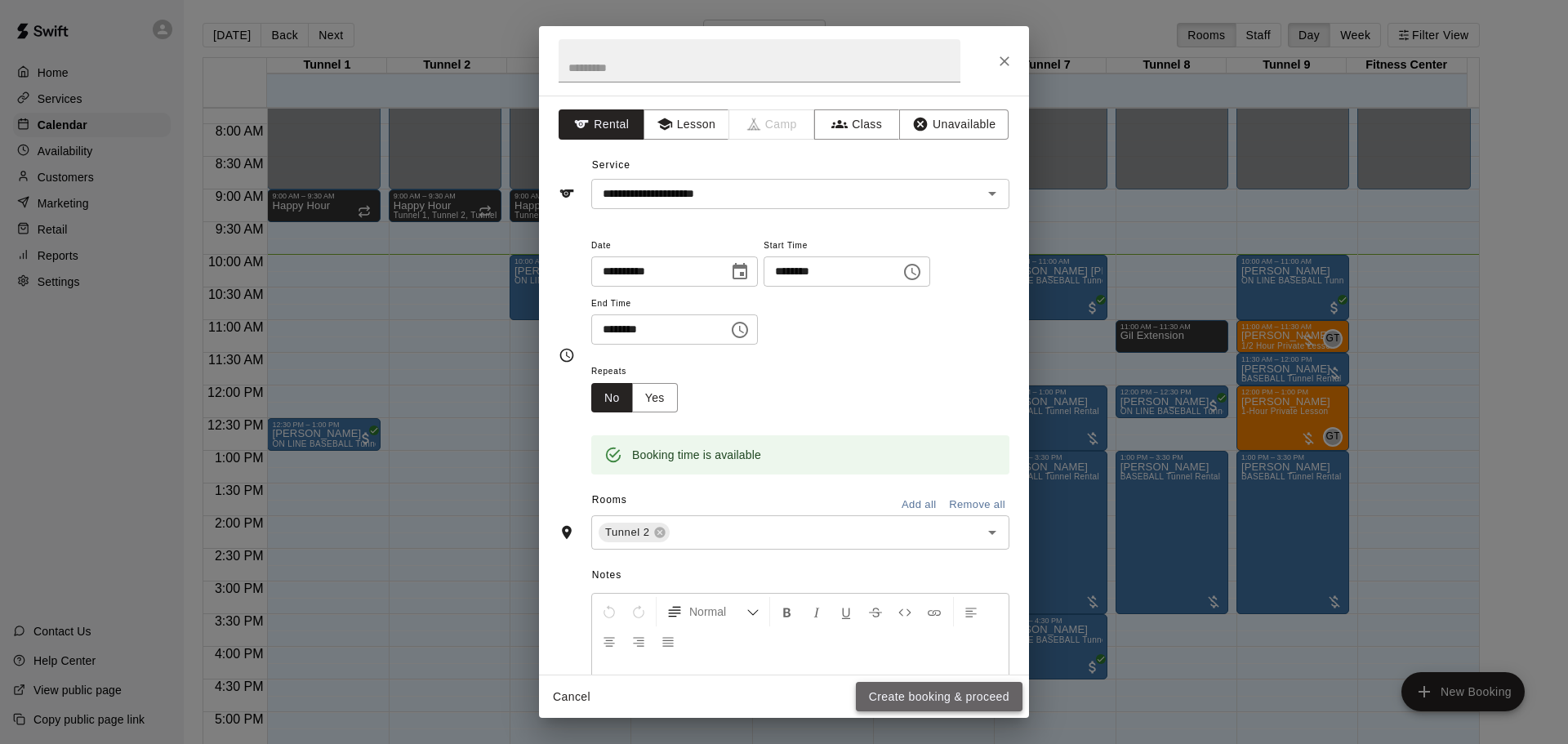
click at [954, 691] on button "Create booking & proceed" at bounding box center [939, 696] width 167 height 30
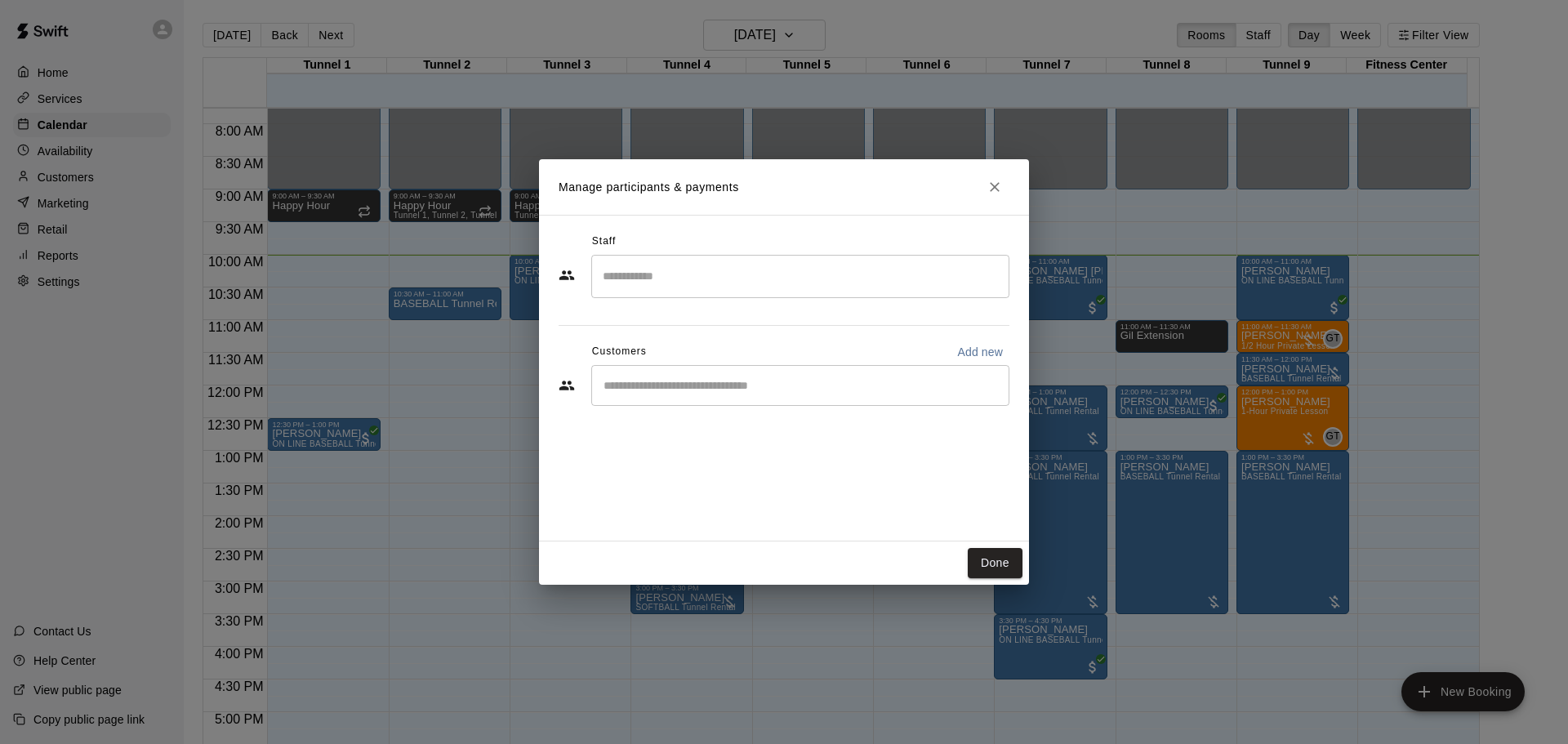
click at [683, 390] on input "Start typing to search customers..." at bounding box center [800, 385] width 404 height 16
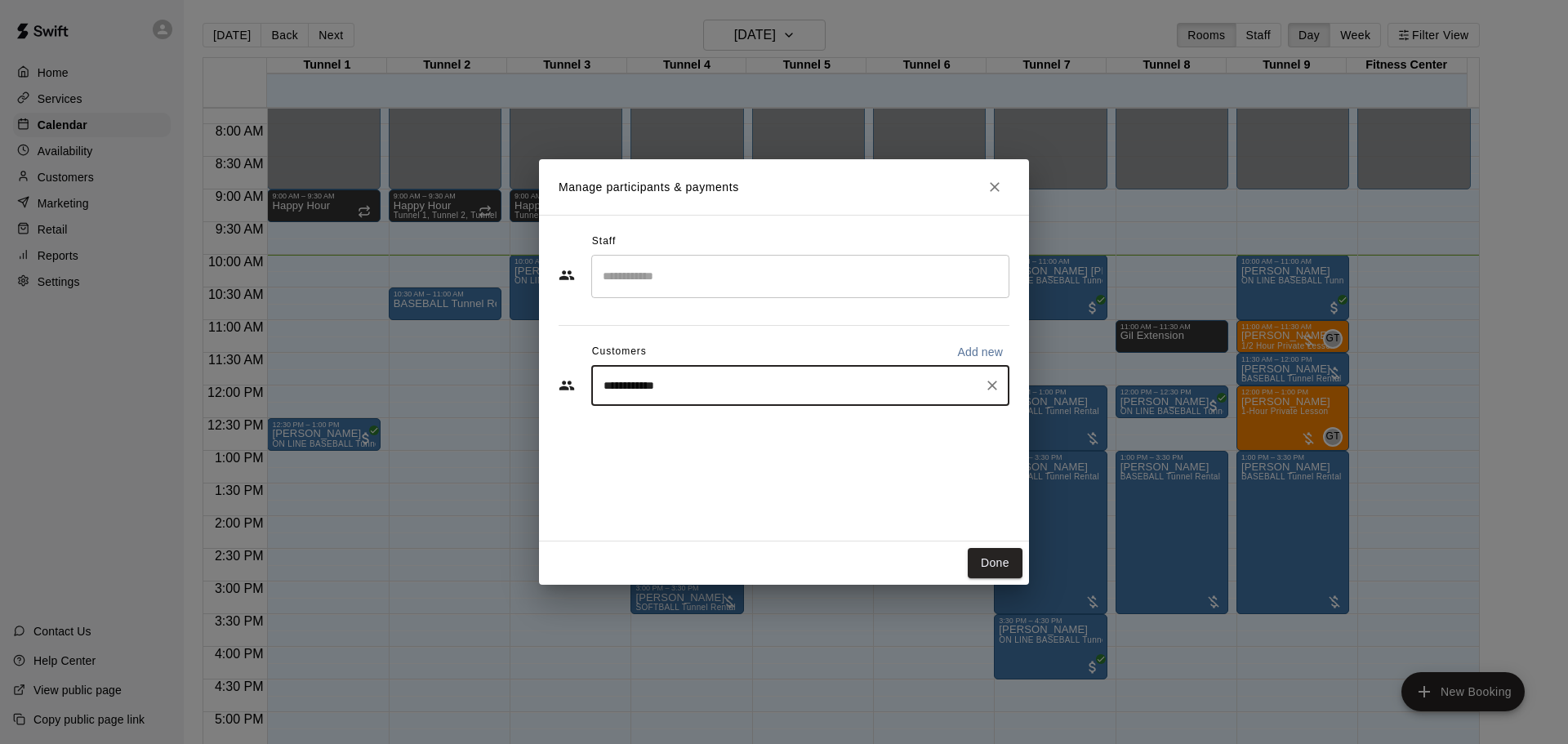
type input "**********"
click at [955, 346] on button "Add new" at bounding box center [980, 351] width 59 height 26
select select "**"
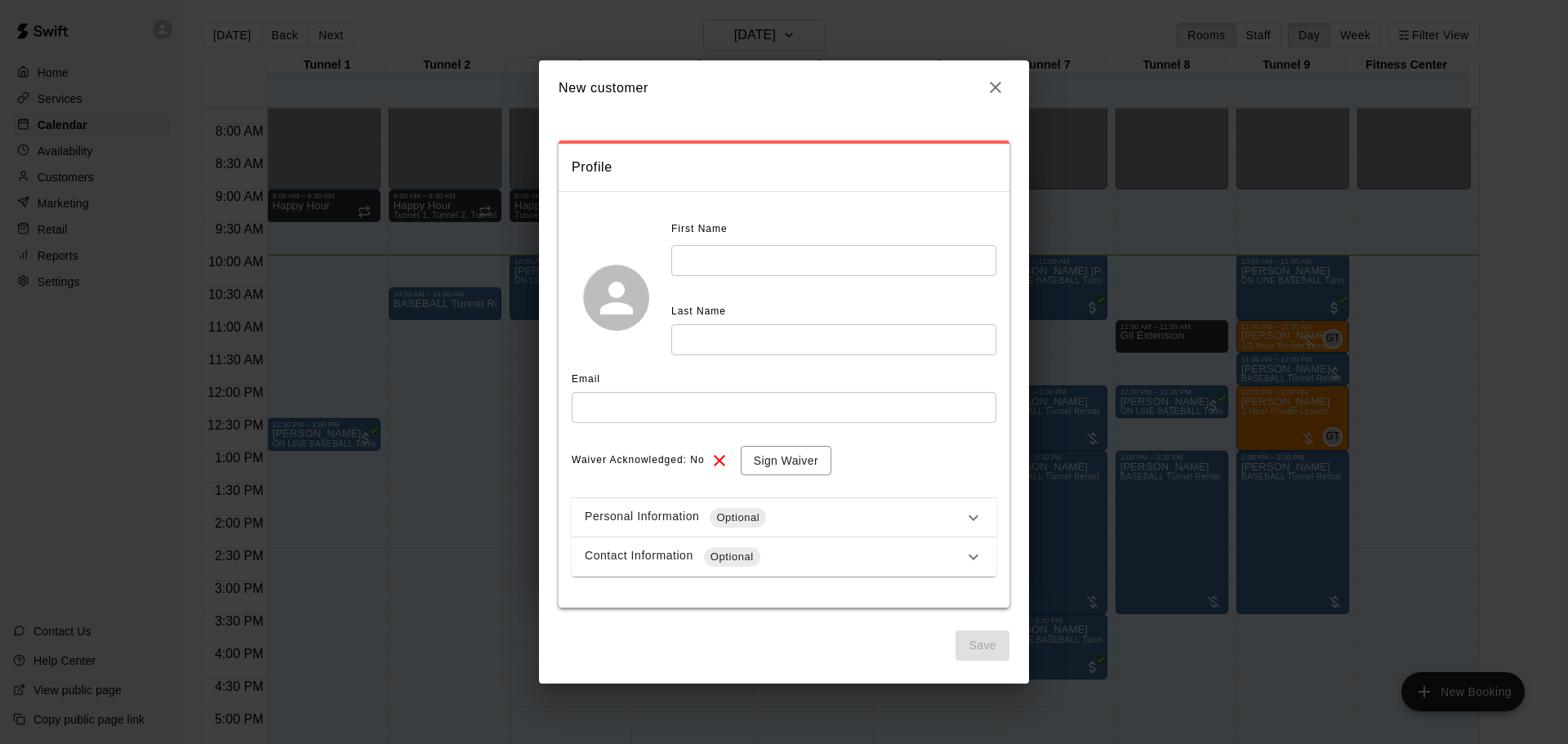
click at [757, 258] on input "text" at bounding box center [833, 259] width 325 height 30
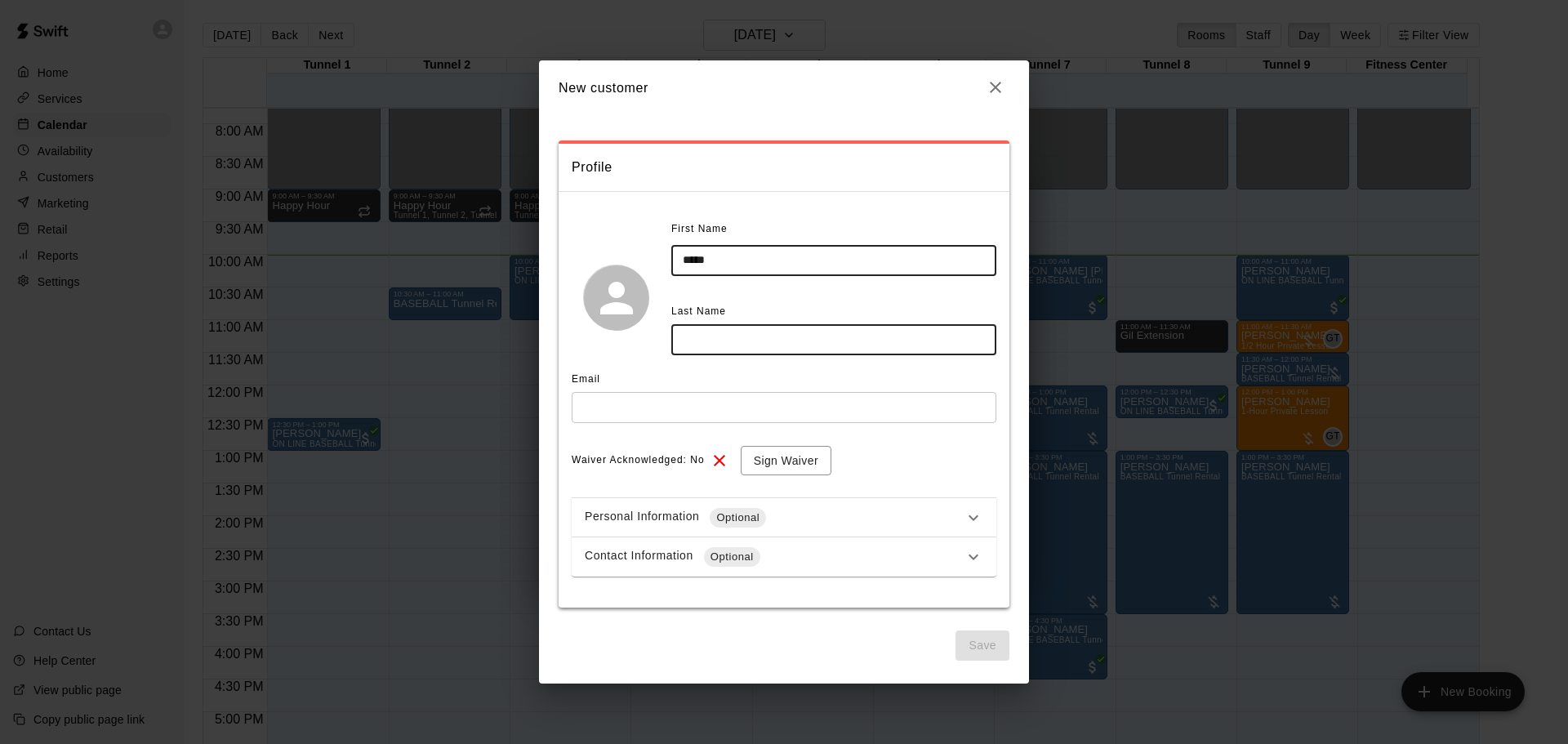
type input "*****"
click at [768, 350] on input "text" at bounding box center [833, 339] width 325 height 30
type input "******"
click at [724, 396] on input "text" at bounding box center [784, 406] width 425 height 30
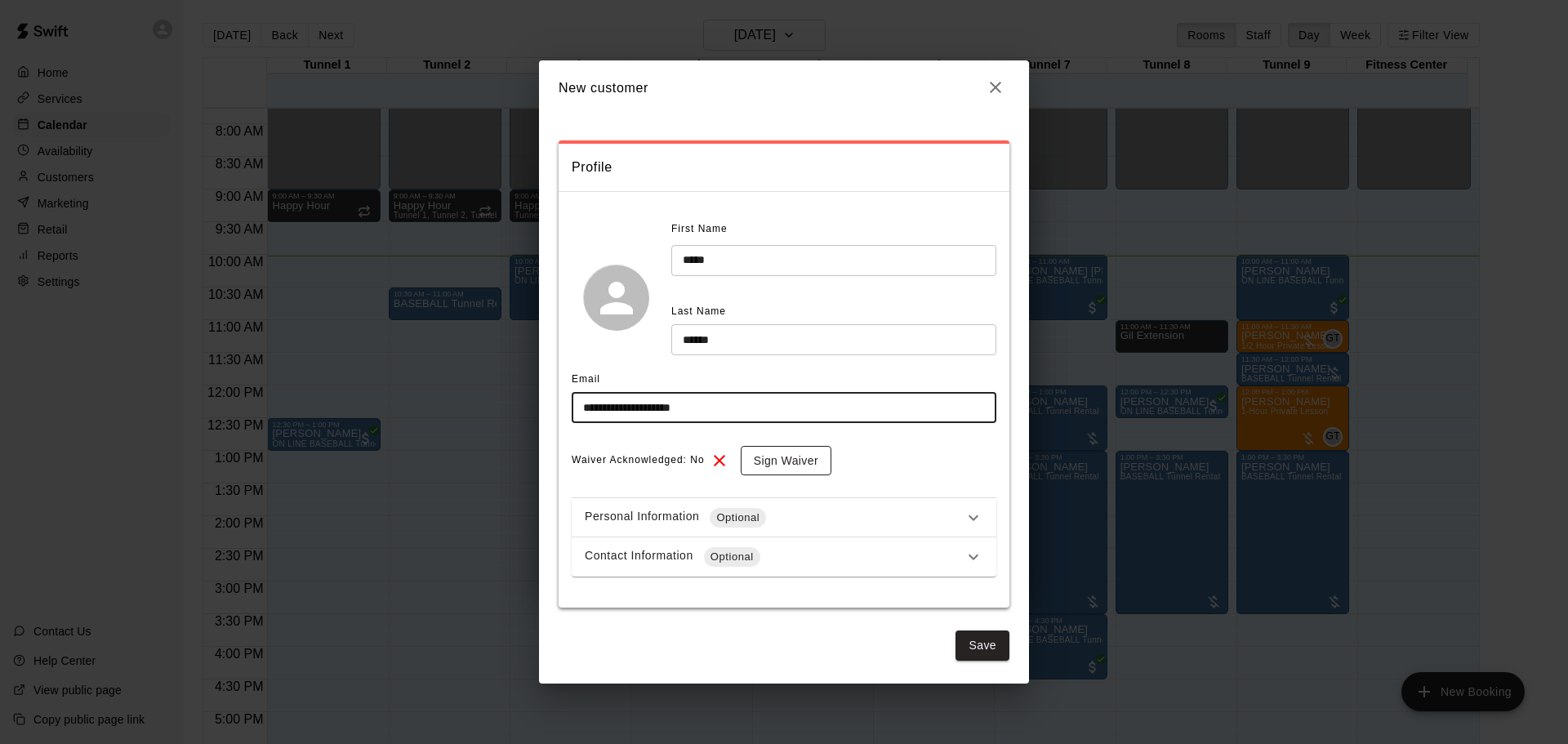
type input "**********"
click at [767, 456] on button "Sign Waiver" at bounding box center [785, 461] width 90 height 30
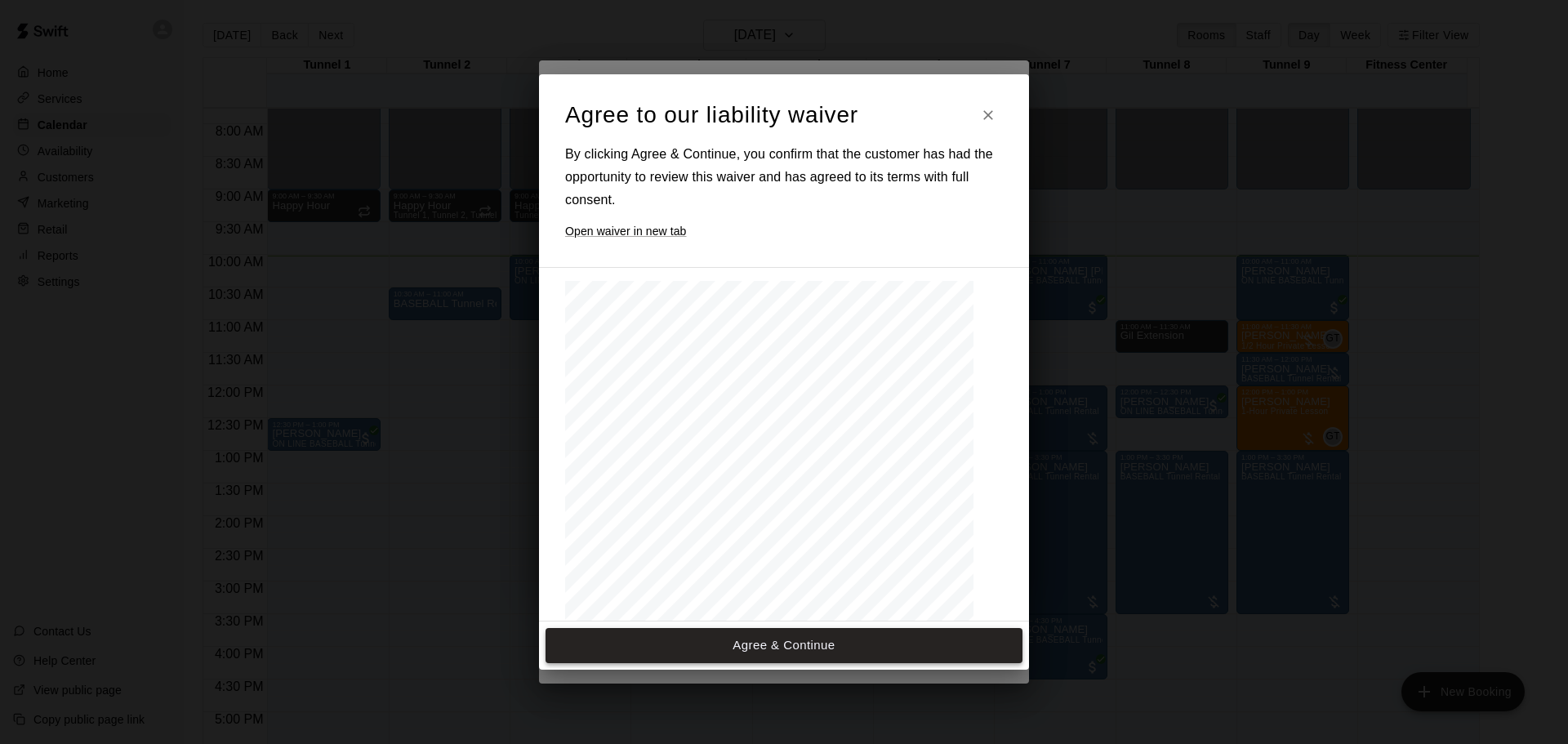
click at [824, 641] on button "Agree & Continue" at bounding box center [783, 644] width 476 height 34
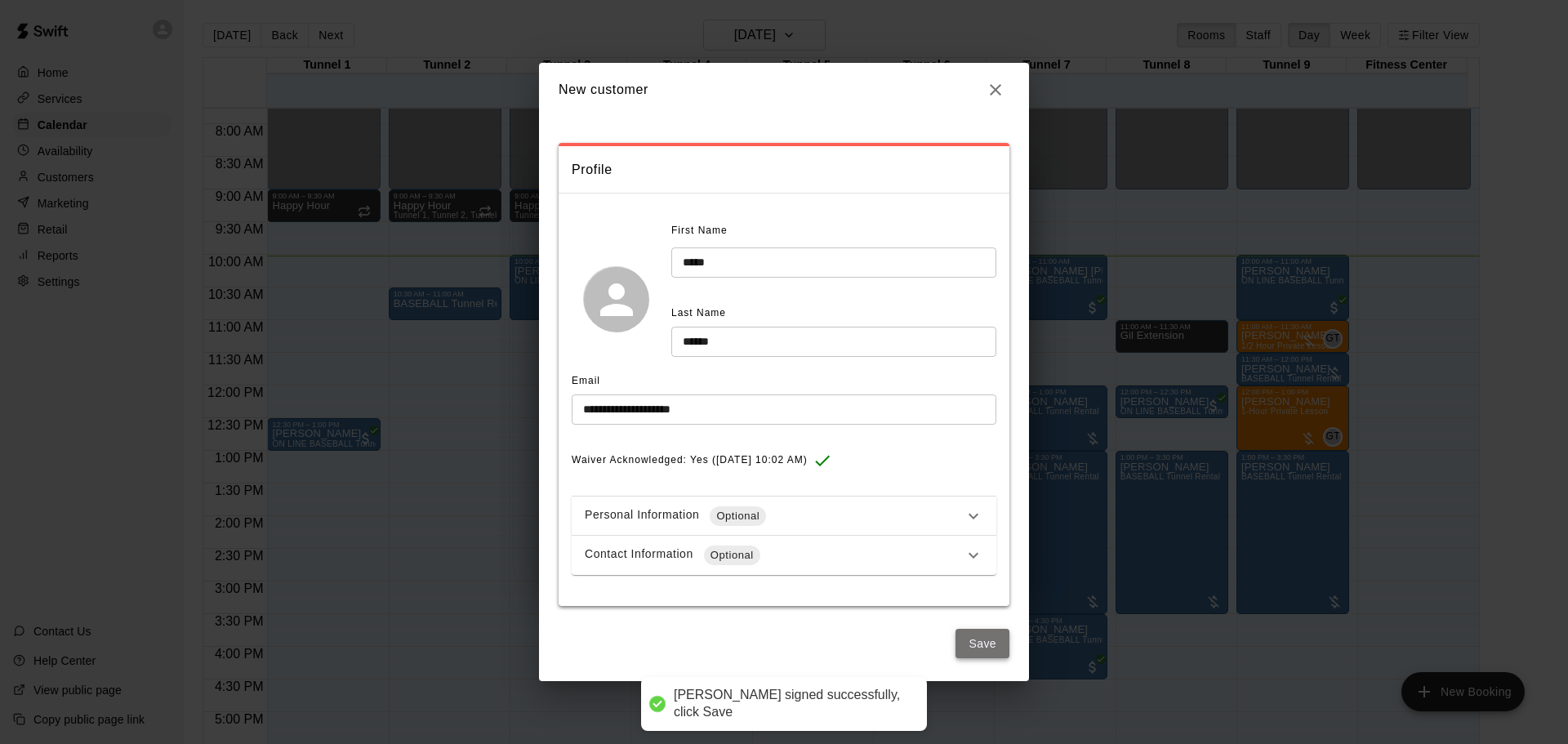
click at [1002, 631] on button "Save" at bounding box center [983, 643] width 54 height 30
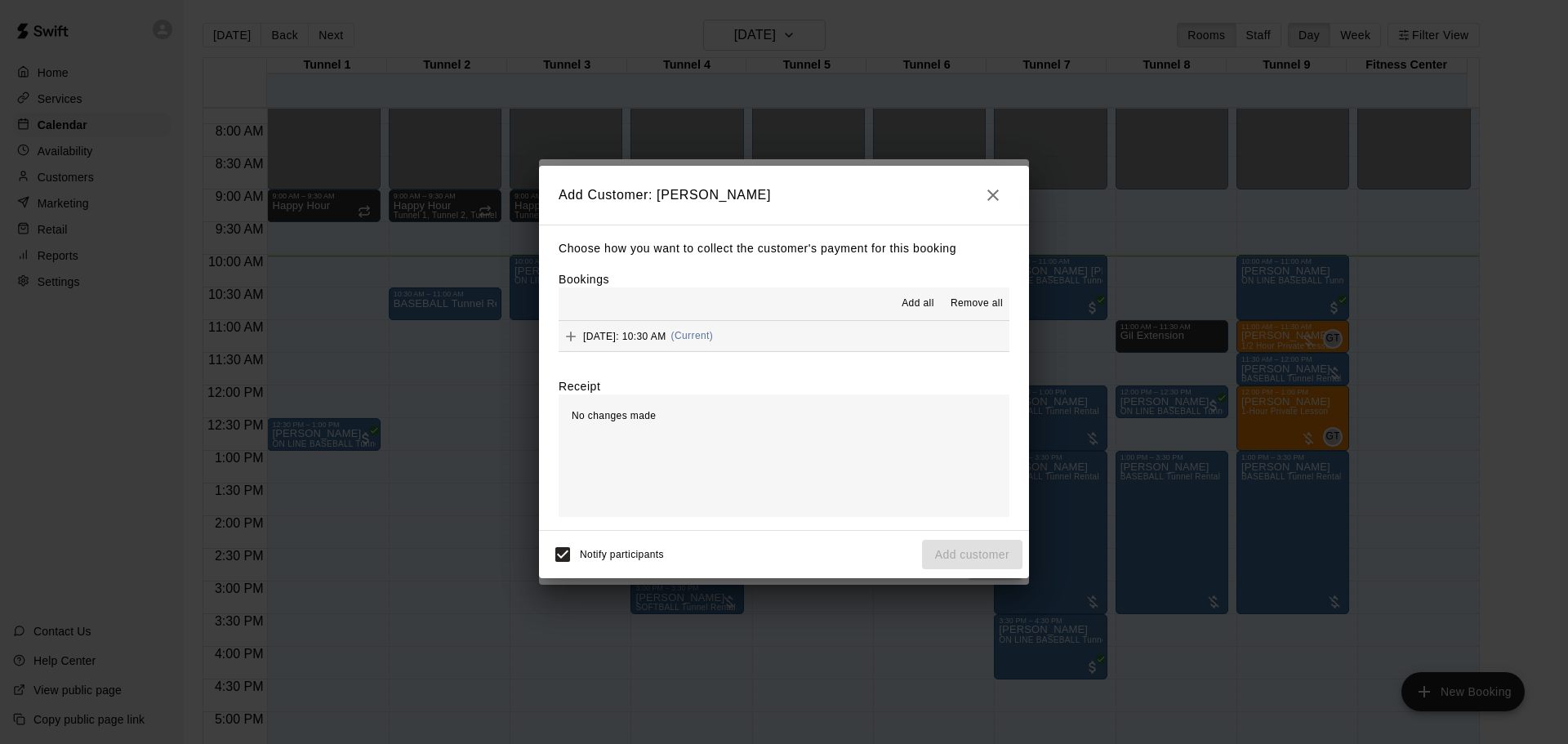
click at [901, 344] on button "[DATE]: 10:30 AM (Current)" at bounding box center [784, 336] width 451 height 30
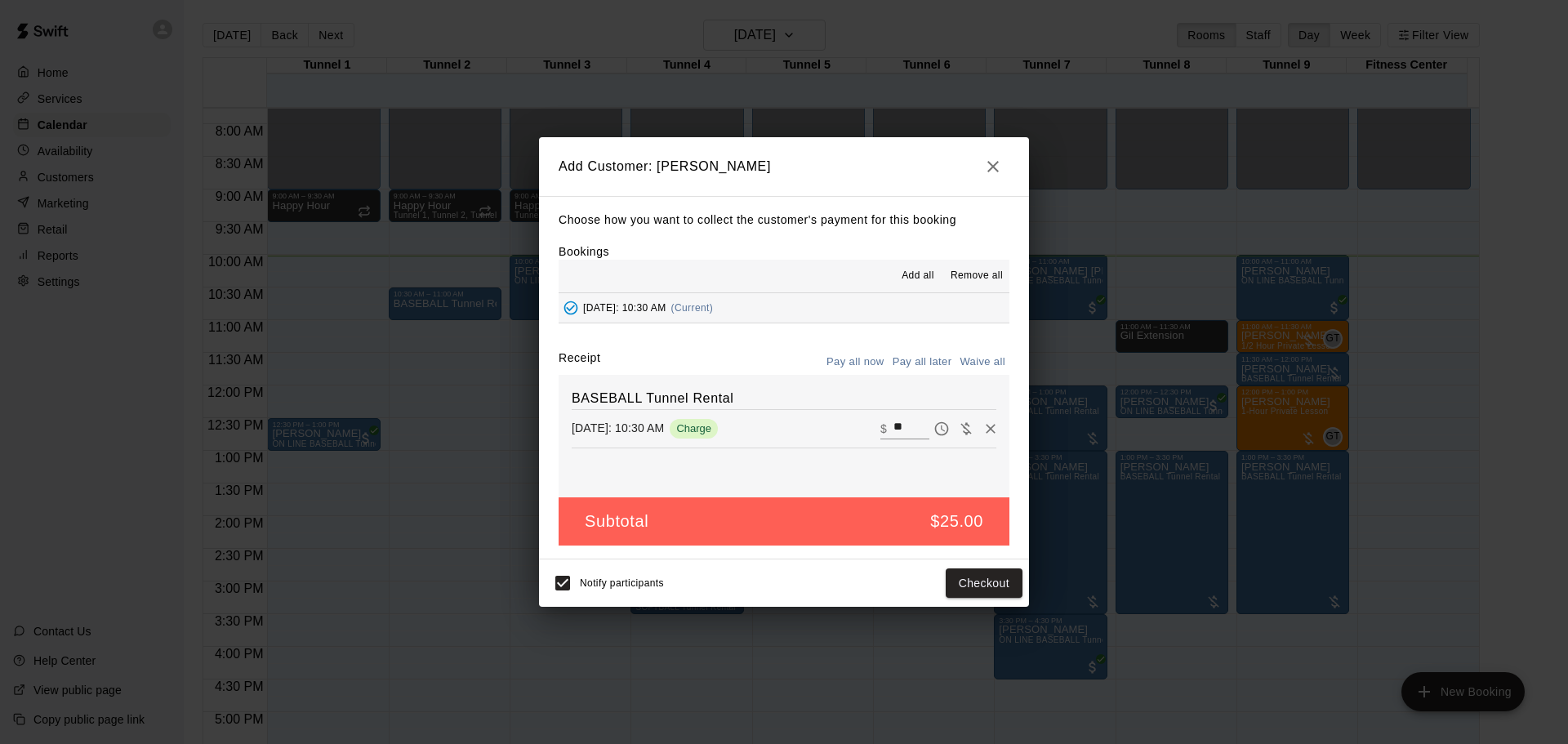
click at [931, 364] on button "Pay all later" at bounding box center [923, 362] width 68 height 25
click at [983, 584] on button "Add customer" at bounding box center [972, 583] width 101 height 30
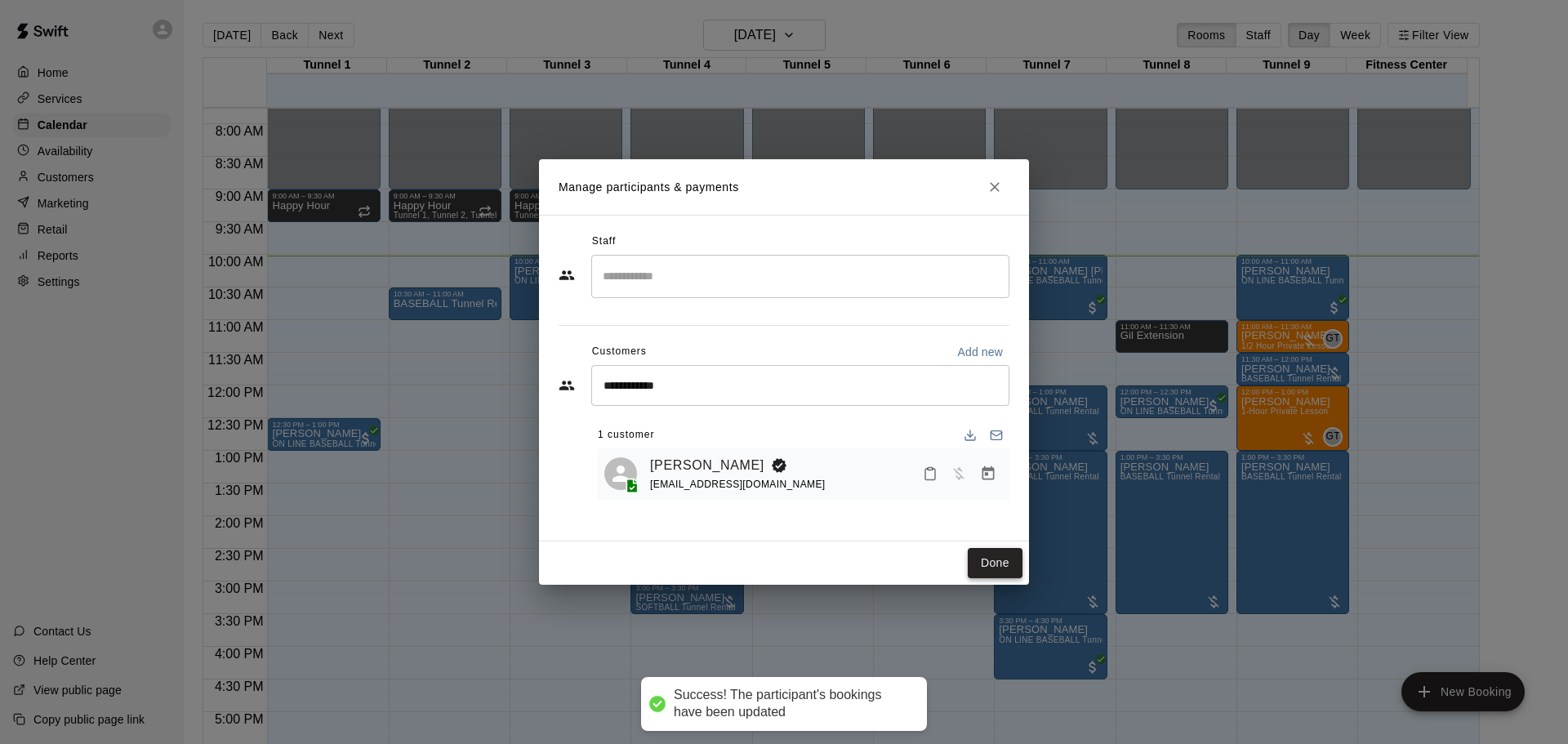
click at [993, 557] on button "Done" at bounding box center [995, 563] width 54 height 30
